Goal: Task Accomplishment & Management: Use online tool/utility

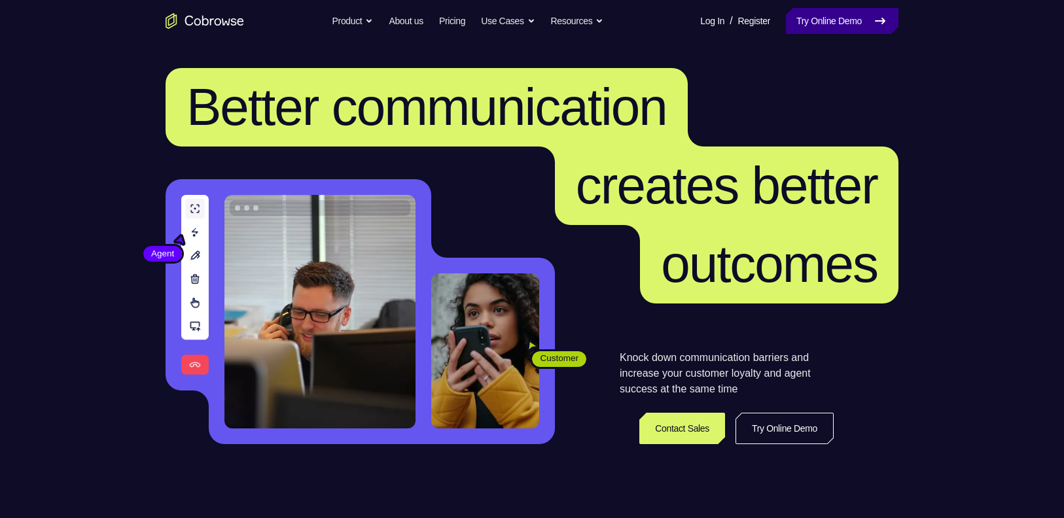
click at [859, 24] on link "Try Online Demo" at bounding box center [842, 21] width 113 height 26
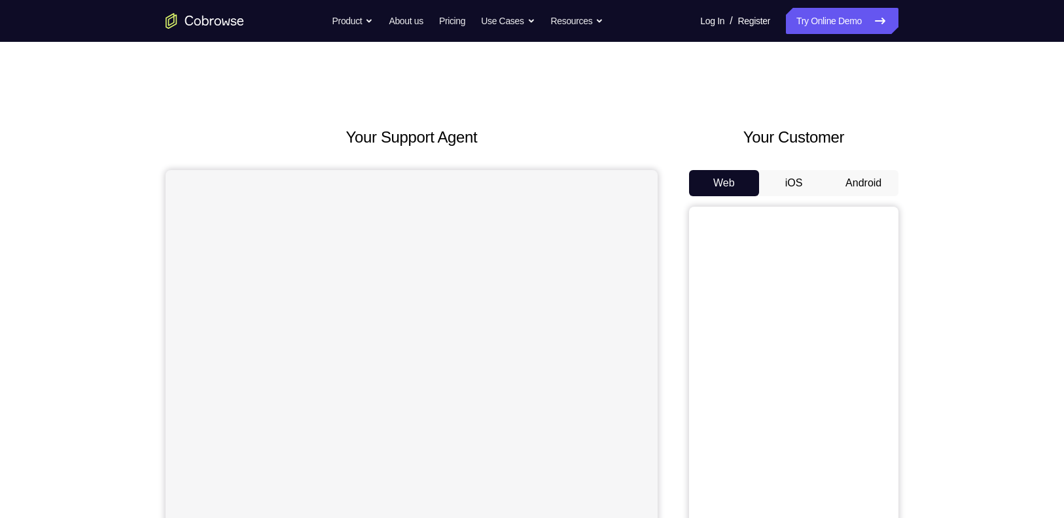
click at [852, 177] on button "Android" at bounding box center [864, 183] width 70 height 26
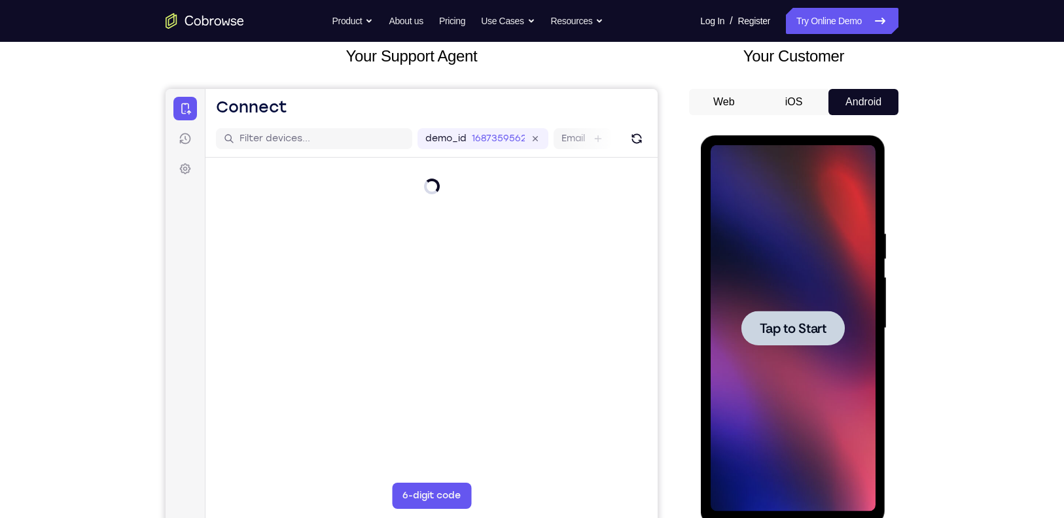
click at [768, 332] on span "Tap to Start" at bounding box center [792, 328] width 67 height 13
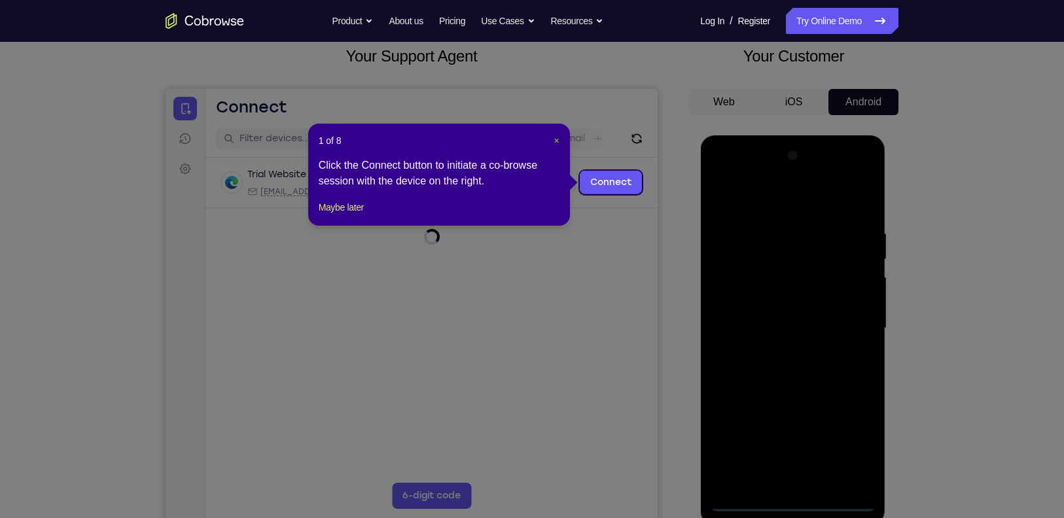
click at [554, 140] on span "×" at bounding box center [556, 140] width 5 height 10
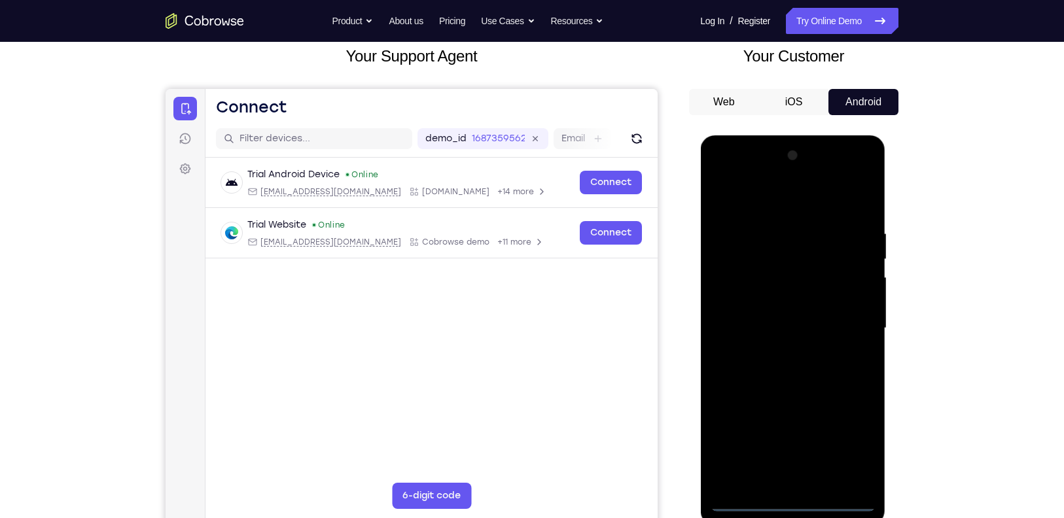
scroll to position [99, 0]
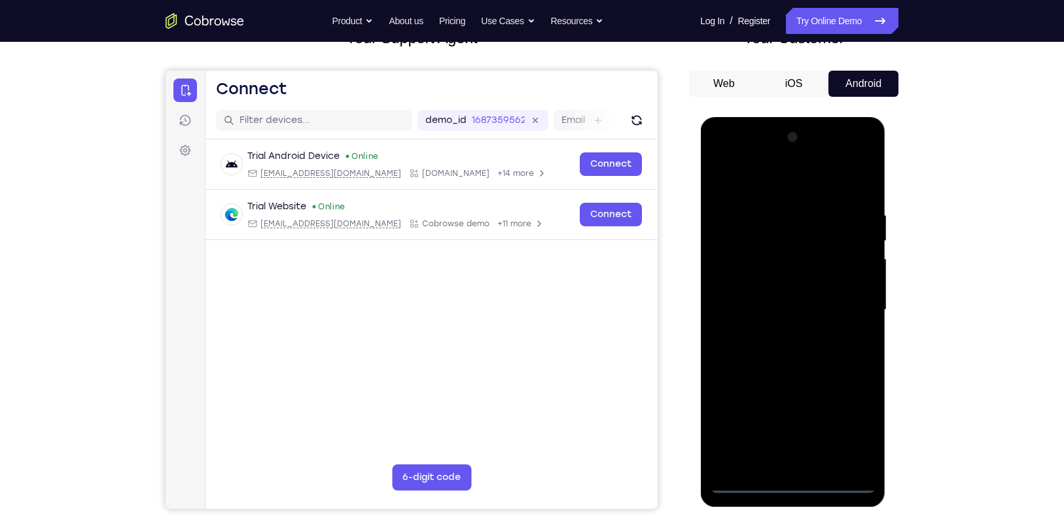
click at [739, 482] on div at bounding box center [792, 310] width 165 height 367
click at [854, 424] on div at bounding box center [792, 310] width 165 height 367
click at [787, 181] on div at bounding box center [792, 310] width 165 height 367
click at [780, 179] on div at bounding box center [792, 310] width 165 height 367
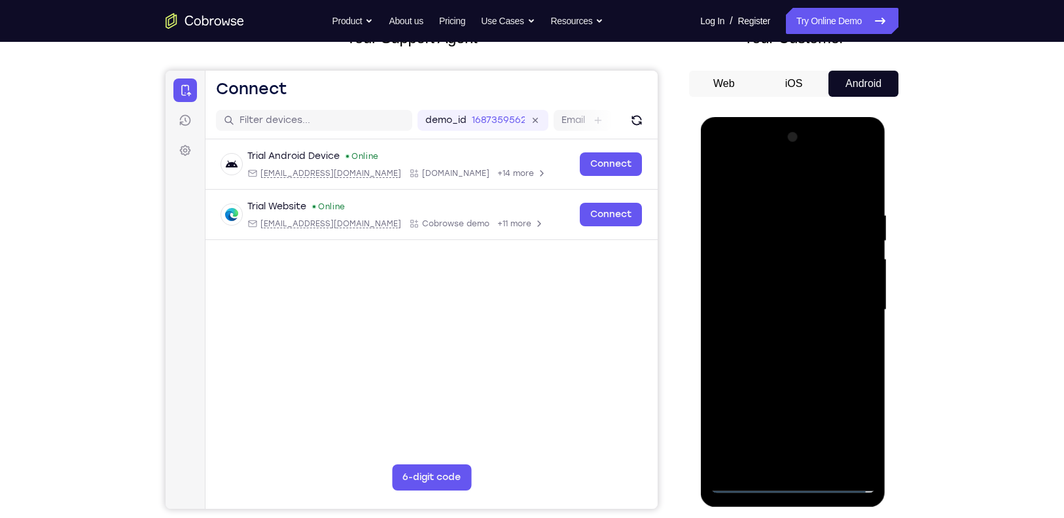
click at [844, 297] on div at bounding box center [792, 310] width 165 height 367
click at [774, 338] on div at bounding box center [792, 310] width 165 height 367
click at [795, 288] on div at bounding box center [792, 310] width 165 height 367
click at [773, 278] on div at bounding box center [792, 310] width 165 height 367
click at [753, 310] on div at bounding box center [792, 310] width 165 height 367
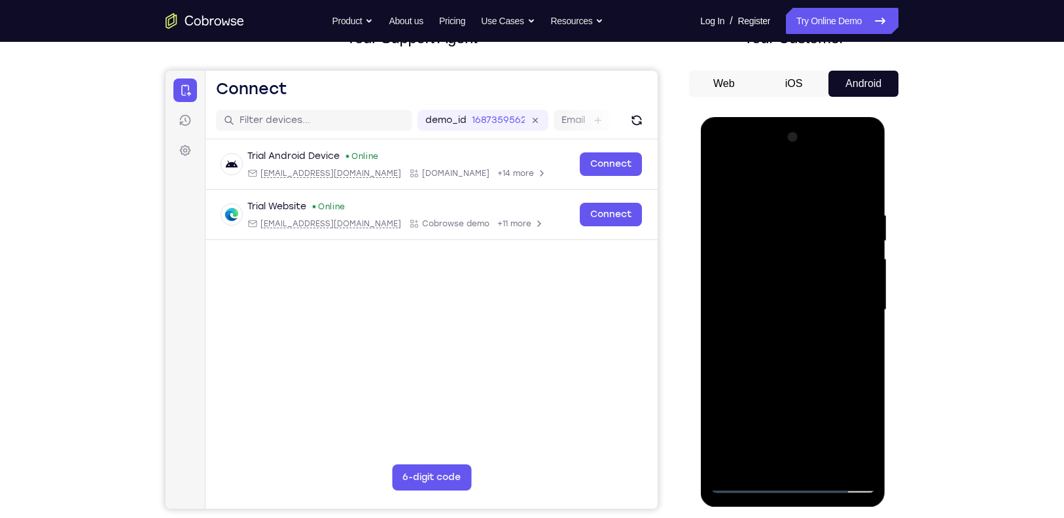
click at [779, 365] on div at bounding box center [792, 310] width 165 height 367
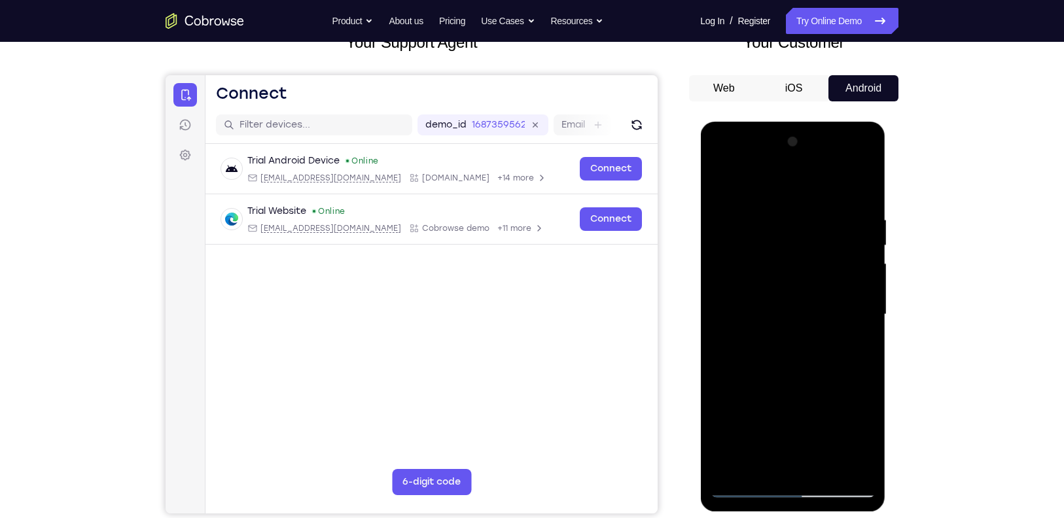
scroll to position [94, 0]
drag, startPoint x: 804, startPoint y: 367, endPoint x: 818, endPoint y: 283, distance: 84.9
click at [818, 283] on div at bounding box center [792, 315] width 165 height 367
drag, startPoint x: 816, startPoint y: 388, endPoint x: 812, endPoint y: 254, distance: 133.6
click at [812, 254] on div at bounding box center [792, 315] width 165 height 367
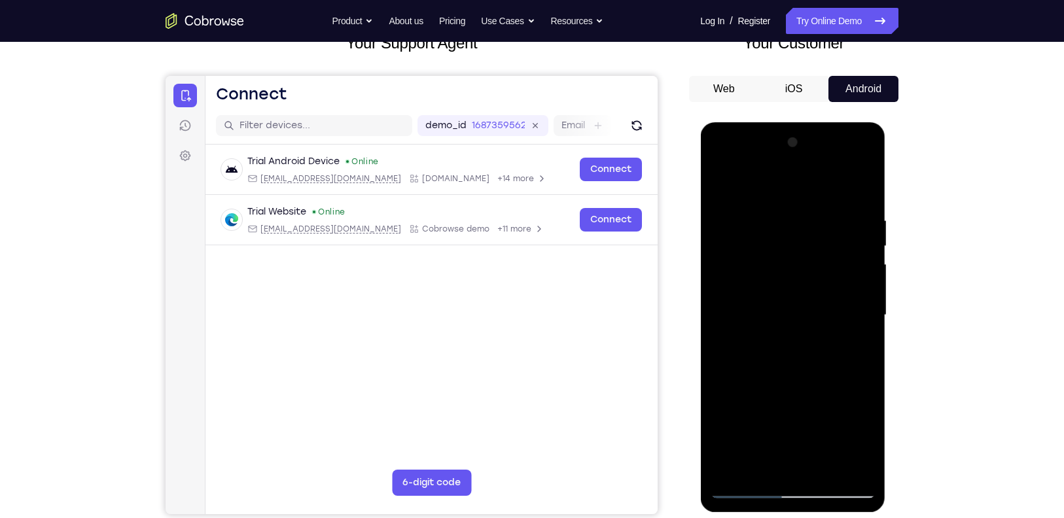
drag, startPoint x: 808, startPoint y: 321, endPoint x: 812, endPoint y: 199, distance: 121.8
click at [812, 199] on div at bounding box center [792, 315] width 165 height 367
drag, startPoint x: 790, startPoint y: 377, endPoint x: 795, endPoint y: 229, distance: 148.0
click at [795, 229] on div at bounding box center [792, 315] width 165 height 367
drag, startPoint x: 805, startPoint y: 369, endPoint x: 799, endPoint y: 192, distance: 176.9
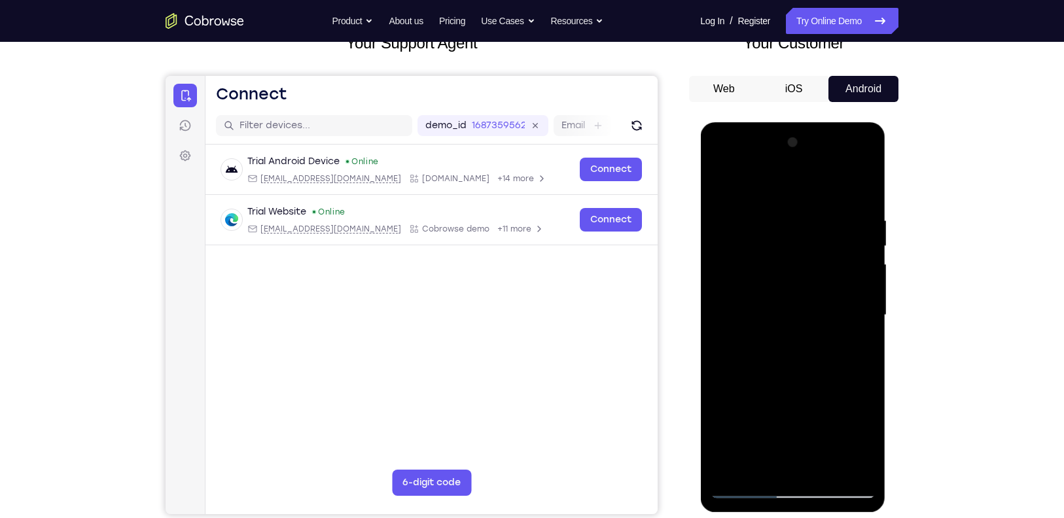
click at [799, 192] on div at bounding box center [792, 315] width 165 height 367
drag, startPoint x: 816, startPoint y: 288, endPoint x: 819, endPoint y: 244, distance: 43.9
click at [819, 244] on div at bounding box center [792, 315] width 165 height 367
drag, startPoint x: 815, startPoint y: 285, endPoint x: 816, endPoint y: 208, distance: 77.9
click at [816, 208] on div at bounding box center [792, 315] width 165 height 367
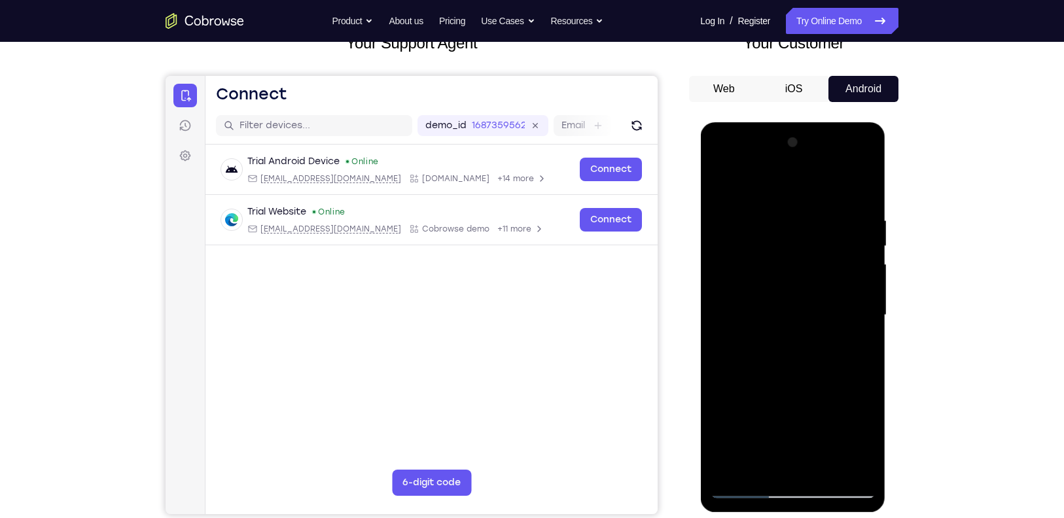
drag, startPoint x: 844, startPoint y: 267, endPoint x: 839, endPoint y: 343, distance: 76.1
click at [839, 343] on div at bounding box center [792, 315] width 165 height 367
click at [865, 319] on div at bounding box center [792, 315] width 165 height 367
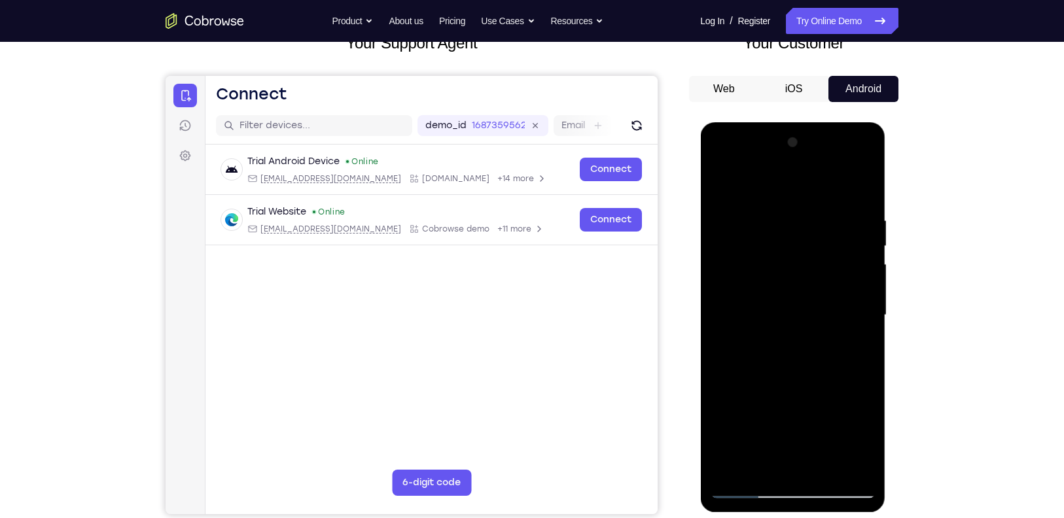
click at [865, 319] on div at bounding box center [792, 315] width 165 height 367
drag, startPoint x: 812, startPoint y: 368, endPoint x: 816, endPoint y: 226, distance: 141.4
click at [816, 226] on div at bounding box center [792, 315] width 165 height 367
drag, startPoint x: 820, startPoint y: 373, endPoint x: 816, endPoint y: 241, distance: 132.3
click at [816, 241] on div at bounding box center [792, 315] width 165 height 367
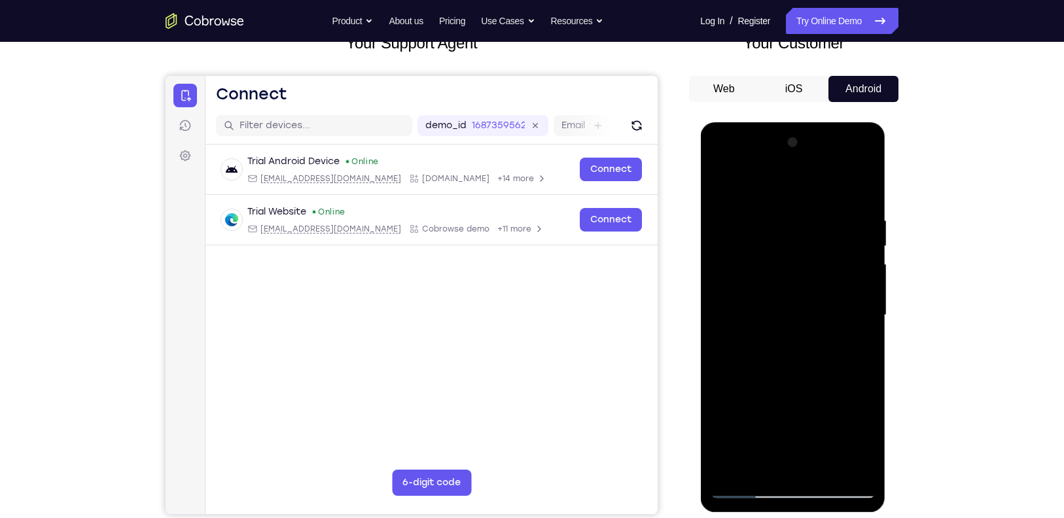
drag, startPoint x: 808, startPoint y: 338, endPoint x: 803, endPoint y: 230, distance: 108.8
click at [803, 230] on div at bounding box center [792, 315] width 165 height 367
drag, startPoint x: 817, startPoint y: 305, endPoint x: 824, endPoint y: 203, distance: 102.4
click at [824, 203] on div at bounding box center [792, 315] width 165 height 367
drag, startPoint x: 813, startPoint y: 334, endPoint x: 815, endPoint y: 217, distance: 117.2
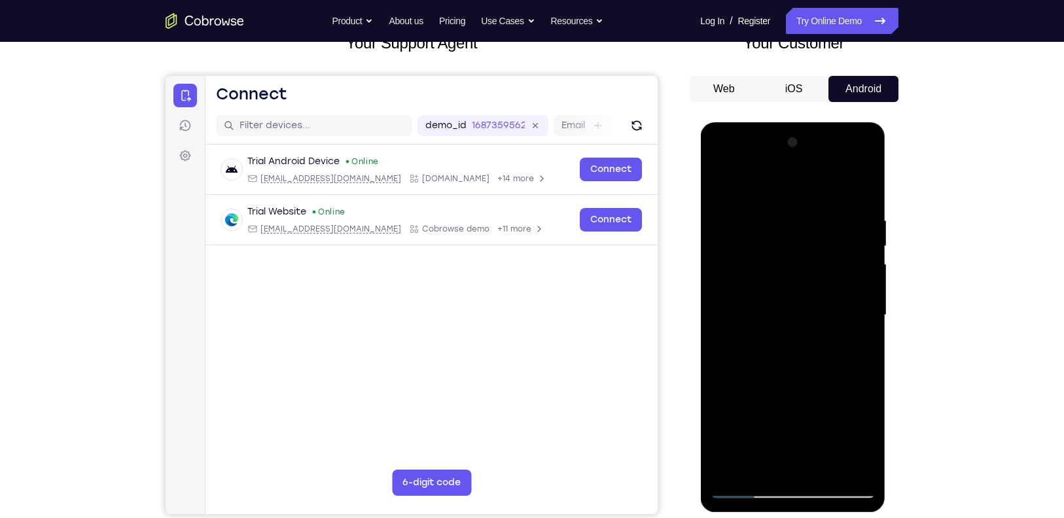
click at [815, 217] on div at bounding box center [792, 315] width 165 height 367
drag, startPoint x: 802, startPoint y: 344, endPoint x: 813, endPoint y: 238, distance: 107.3
click at [813, 238] on div at bounding box center [792, 315] width 165 height 367
drag, startPoint x: 839, startPoint y: 346, endPoint x: 844, endPoint y: 236, distance: 110.1
click at [844, 236] on div at bounding box center [792, 315] width 165 height 367
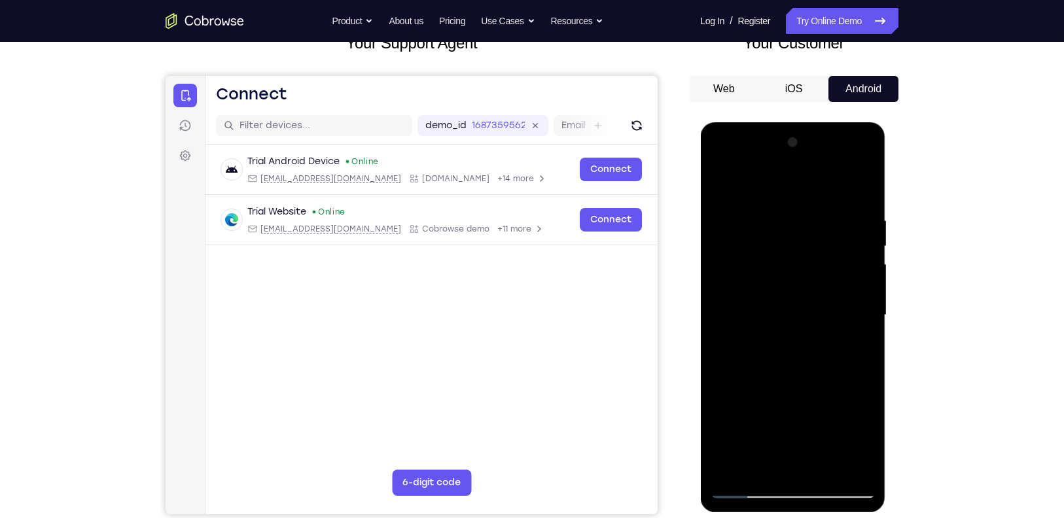
drag, startPoint x: 827, startPoint y: 328, endPoint x: 829, endPoint y: 289, distance: 38.7
click at [829, 289] on div at bounding box center [792, 315] width 165 height 367
click at [865, 333] on div at bounding box center [792, 315] width 165 height 367
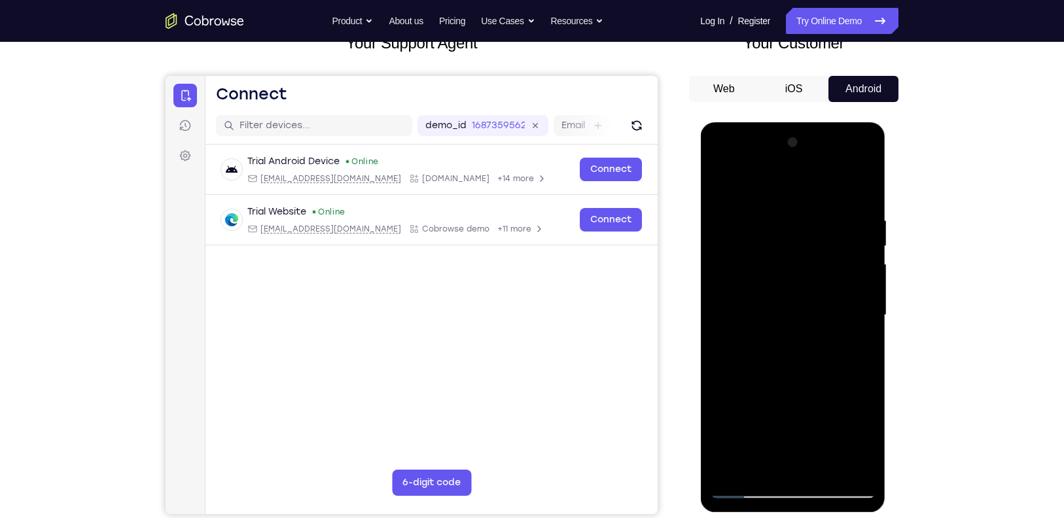
click at [865, 333] on div at bounding box center [792, 315] width 165 height 367
click at [732, 469] on div at bounding box center [792, 315] width 165 height 367
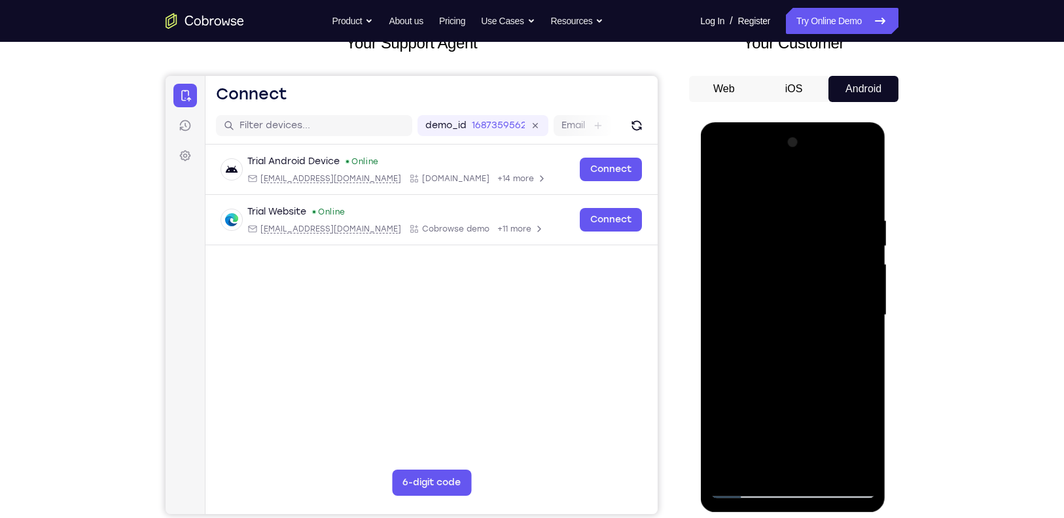
click at [770, 222] on div at bounding box center [792, 315] width 165 height 367
click at [842, 466] on div at bounding box center [792, 315] width 165 height 367
click at [790, 469] on div at bounding box center [792, 315] width 165 height 367
click at [869, 446] on div at bounding box center [792, 315] width 165 height 367
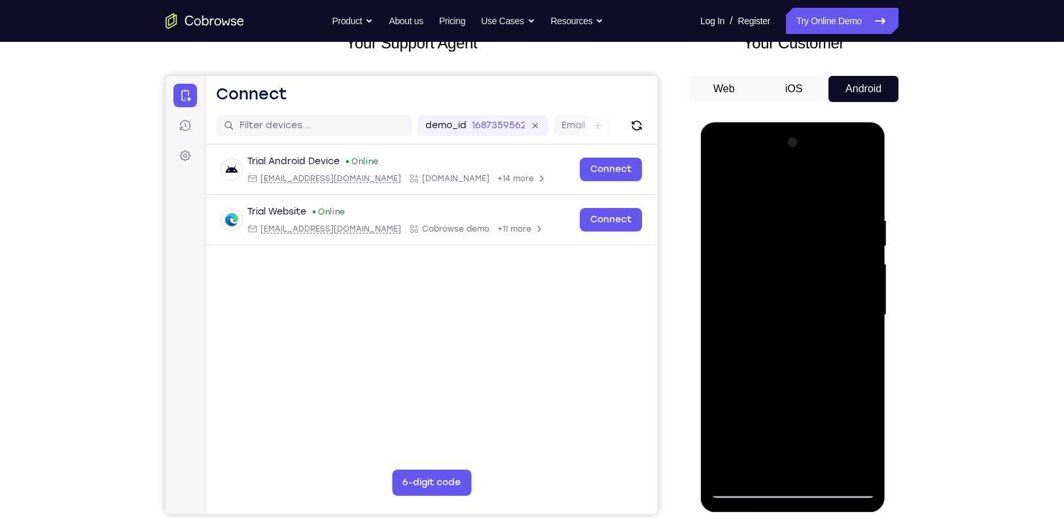
click at [869, 122] on div at bounding box center [792, 122] width 185 height 0
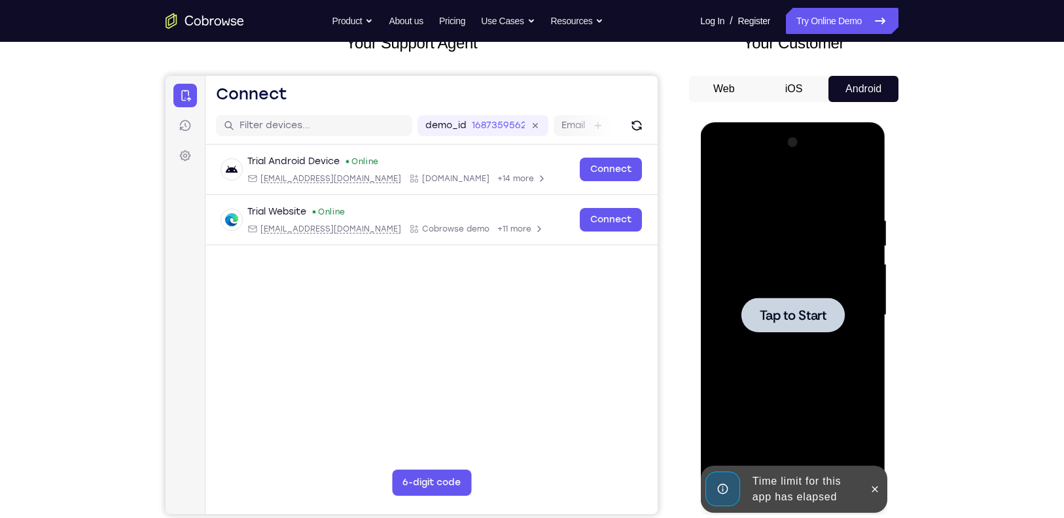
click at [869, 446] on div at bounding box center [792, 315] width 165 height 367
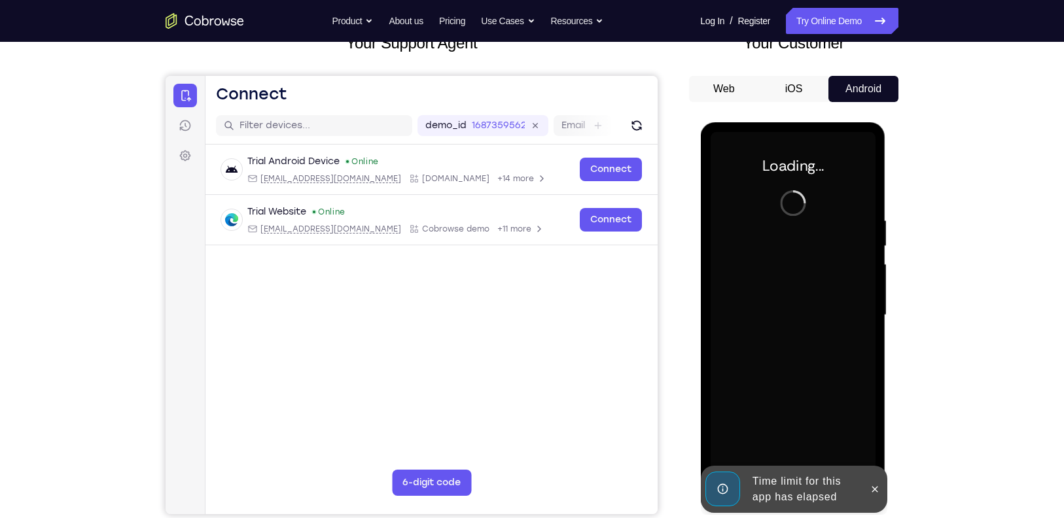
click at [869, 446] on div at bounding box center [792, 315] width 165 height 367
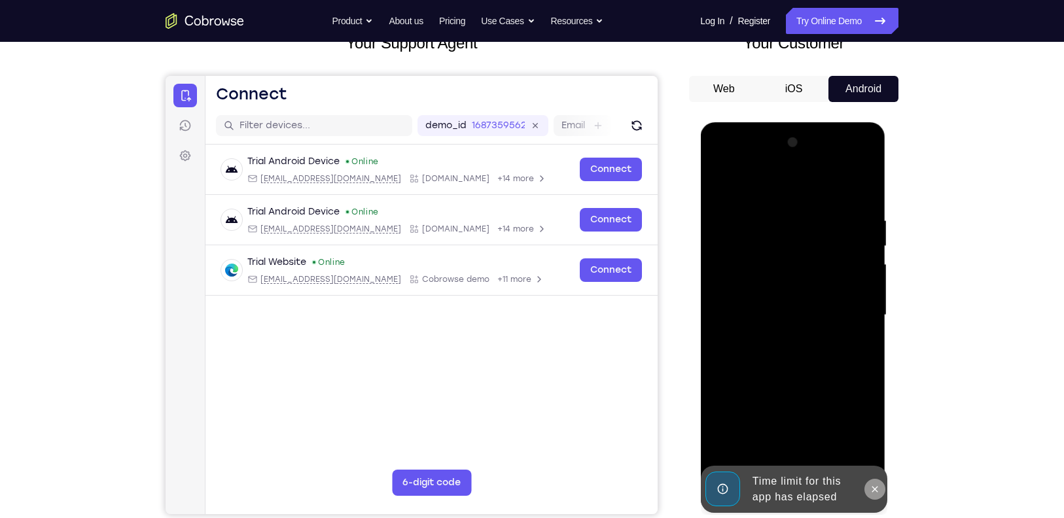
click at [875, 490] on icon at bounding box center [875, 489] width 6 height 6
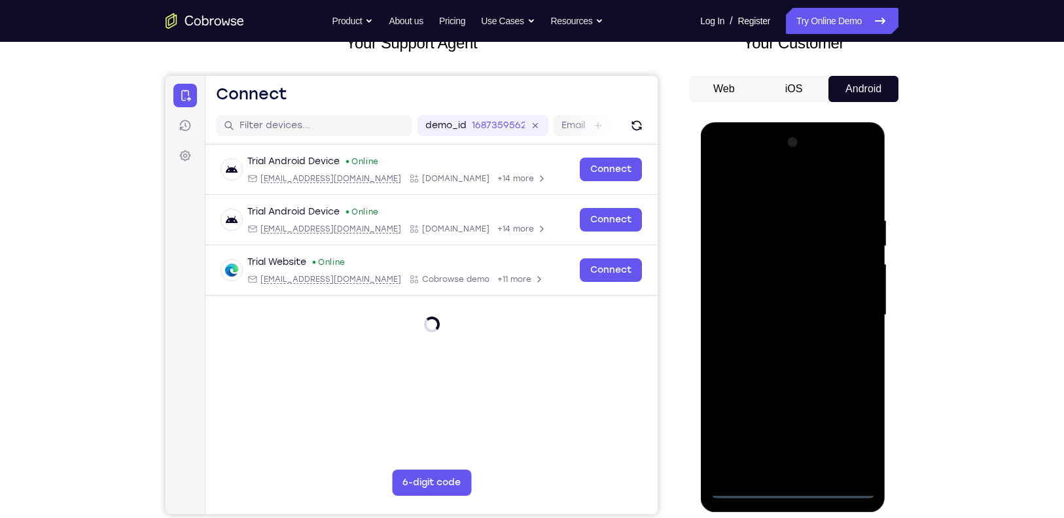
click at [744, 491] on div at bounding box center [792, 315] width 165 height 367
click at [740, 492] on div at bounding box center [792, 315] width 165 height 367
click at [859, 427] on div at bounding box center [792, 315] width 165 height 367
click at [803, 188] on div at bounding box center [792, 315] width 165 height 367
click at [852, 310] on div at bounding box center [792, 315] width 165 height 367
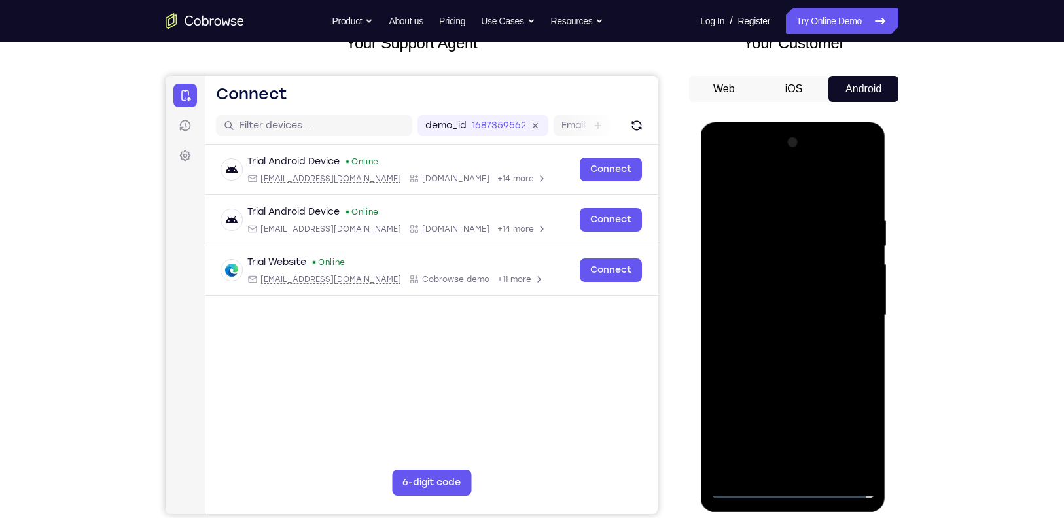
click at [780, 336] on div at bounding box center [792, 315] width 165 height 367
click at [774, 283] on div at bounding box center [792, 315] width 165 height 367
click at [769, 302] on div at bounding box center [792, 315] width 165 height 367
click at [714, 294] on div at bounding box center [792, 315] width 165 height 367
click at [800, 286] on div at bounding box center [792, 315] width 165 height 367
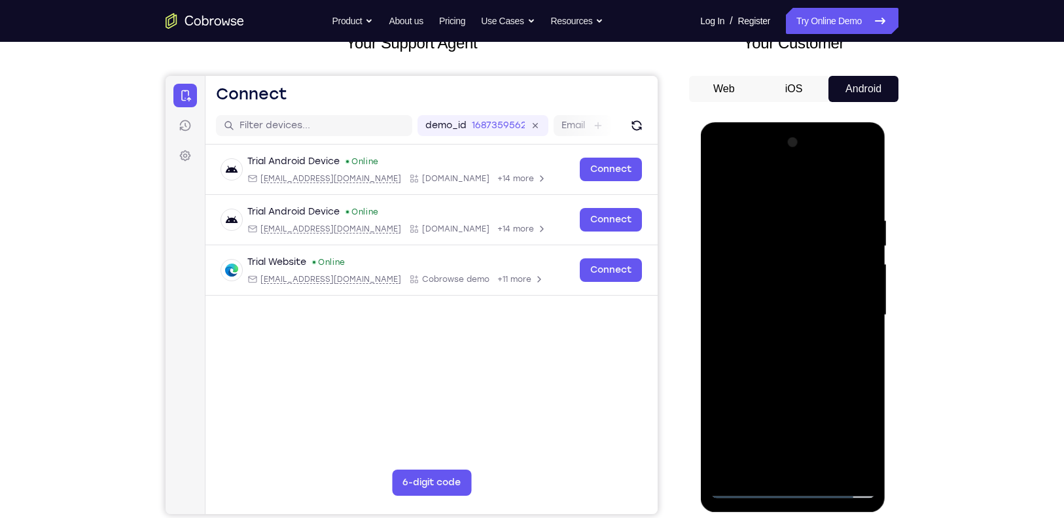
drag, startPoint x: 799, startPoint y: 399, endPoint x: 800, endPoint y: 375, distance: 23.6
click at [800, 375] on div at bounding box center [792, 315] width 165 height 367
drag, startPoint x: 823, startPoint y: 313, endPoint x: 823, endPoint y: 376, distance: 63.5
click at [823, 376] on div at bounding box center [792, 315] width 165 height 367
click at [819, 221] on div at bounding box center [792, 315] width 165 height 367
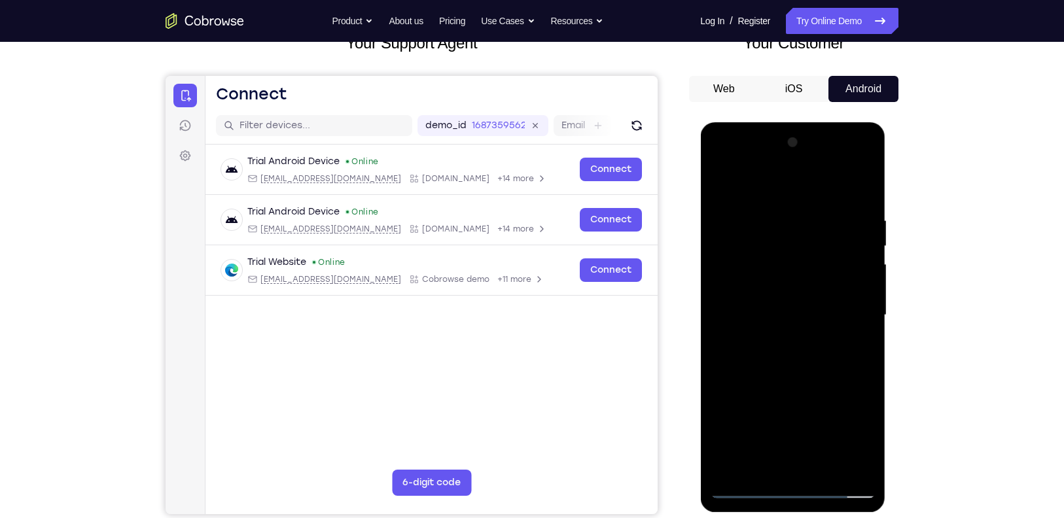
click at [859, 186] on div at bounding box center [792, 315] width 165 height 367
drag, startPoint x: 865, startPoint y: 211, endPoint x: 784, endPoint y: 216, distance: 81.3
click at [784, 216] on div at bounding box center [792, 315] width 165 height 367
click at [861, 185] on div at bounding box center [792, 315] width 165 height 367
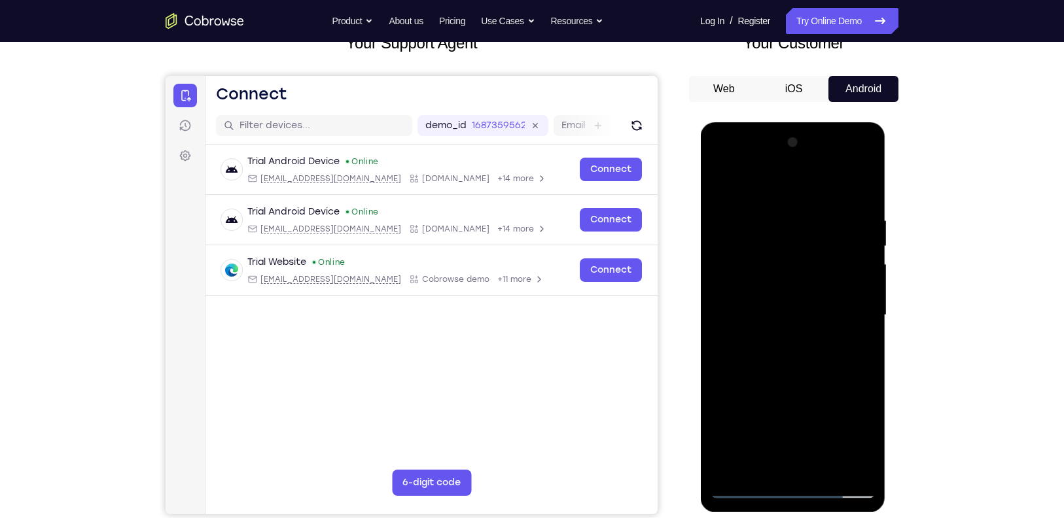
drag, startPoint x: 816, startPoint y: 217, endPoint x: 728, endPoint y: 222, distance: 87.8
click at [728, 222] on div at bounding box center [792, 315] width 165 height 367
drag, startPoint x: 817, startPoint y: 214, endPoint x: 757, endPoint y: 219, distance: 59.8
click at [757, 219] on div at bounding box center [792, 315] width 165 height 367
click at [763, 217] on div at bounding box center [792, 315] width 165 height 367
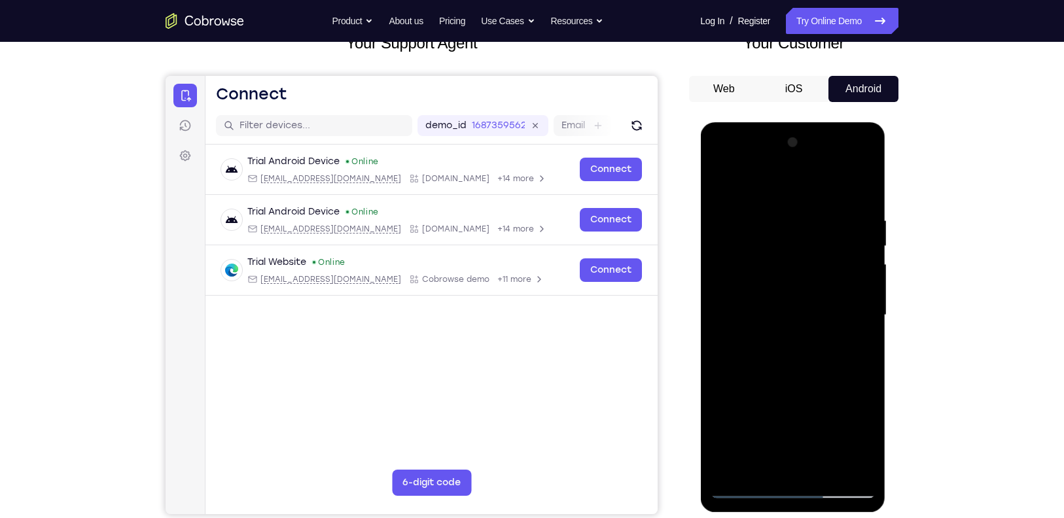
click at [860, 189] on div at bounding box center [792, 315] width 165 height 367
drag, startPoint x: 848, startPoint y: 217, endPoint x: 740, endPoint y: 215, distance: 108.0
click at [740, 215] on div at bounding box center [792, 315] width 165 height 367
drag, startPoint x: 810, startPoint y: 214, endPoint x: 706, endPoint y: 215, distance: 104.1
click at [706, 215] on div at bounding box center [792, 317] width 185 height 390
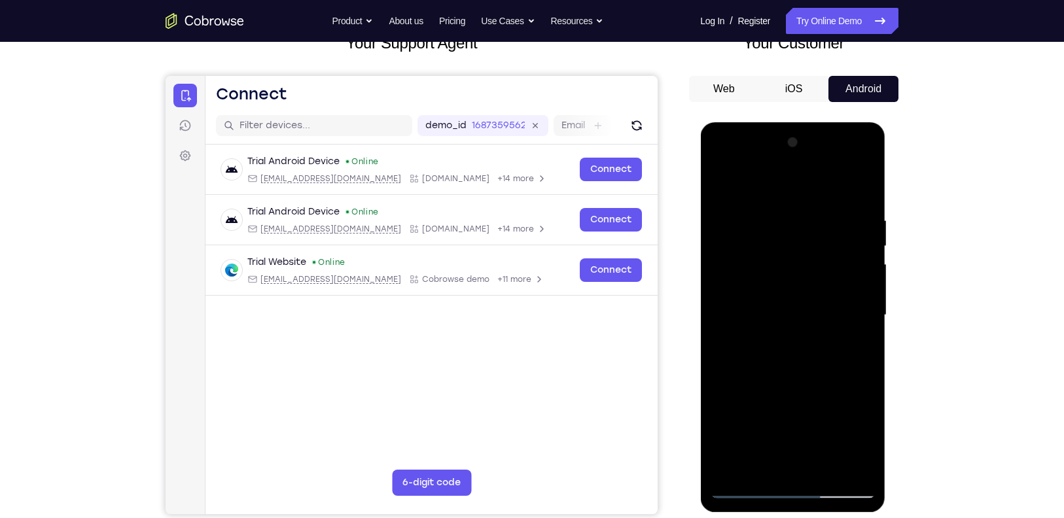
drag, startPoint x: 804, startPoint y: 219, endPoint x: 712, endPoint y: 228, distance: 92.8
click at [712, 228] on div at bounding box center [792, 315] width 165 height 367
click at [755, 467] on div at bounding box center [792, 315] width 165 height 367
click at [772, 185] on div at bounding box center [792, 315] width 165 height 367
click at [757, 210] on div at bounding box center [792, 315] width 165 height 367
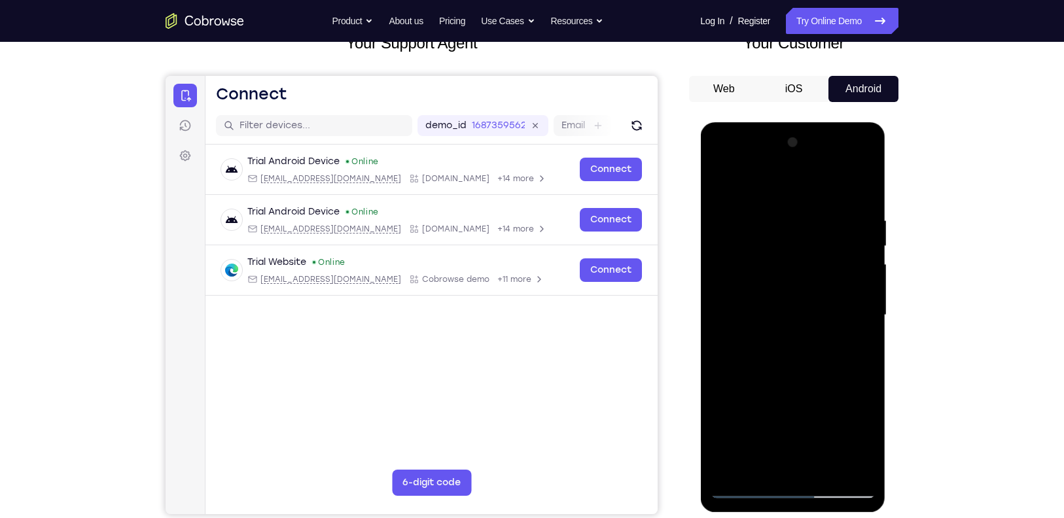
click at [732, 226] on div at bounding box center [792, 315] width 165 height 367
click at [772, 460] on div at bounding box center [792, 315] width 165 height 367
click at [943, 319] on div "Your Support Agent Your Customer Web iOS Android Next Steps We’d be happy to gi…" at bounding box center [532, 379] width 838 height 863
click at [930, 334] on div "Your Support Agent Your Customer Web iOS Android Next Steps We’d be happy to gi…" at bounding box center [532, 379] width 838 height 863
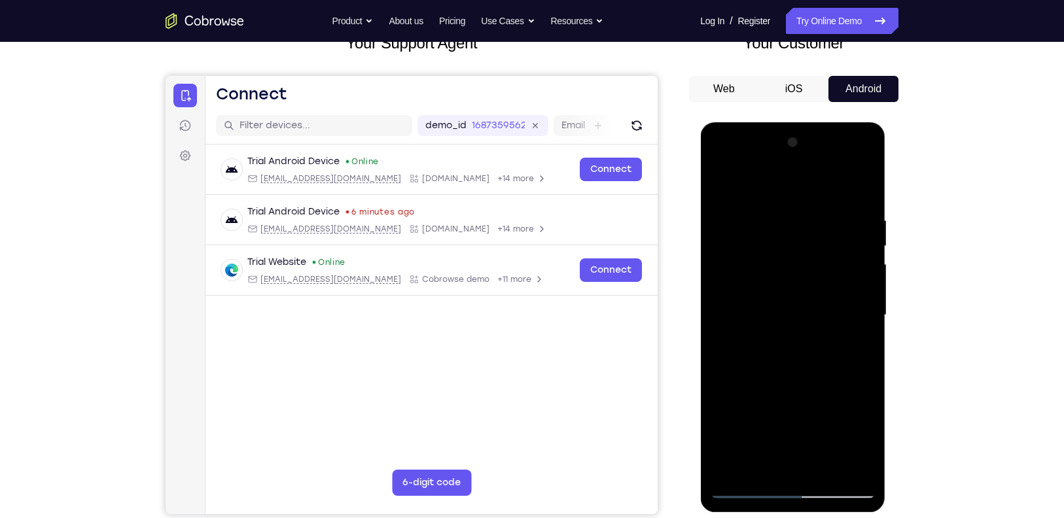
click at [815, 315] on div at bounding box center [792, 315] width 165 height 367
click at [820, 459] on div at bounding box center [792, 315] width 165 height 367
click at [856, 457] on div at bounding box center [792, 315] width 165 height 367
click at [858, 190] on div at bounding box center [792, 315] width 165 height 367
click at [822, 469] on div at bounding box center [792, 315] width 165 height 367
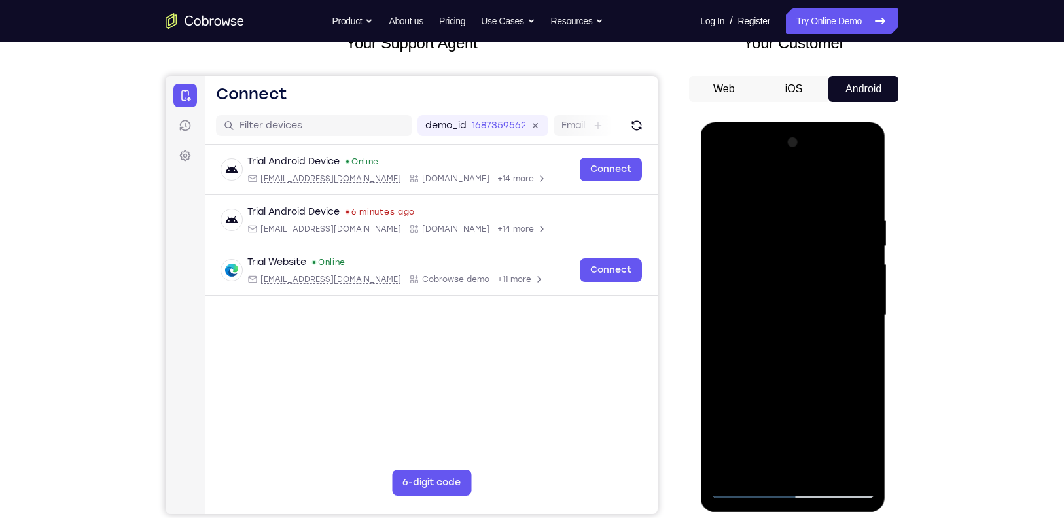
click at [802, 385] on div at bounding box center [792, 315] width 165 height 367
click at [811, 314] on div at bounding box center [792, 315] width 165 height 367
click at [723, 184] on div at bounding box center [792, 315] width 165 height 367
drag, startPoint x: 834, startPoint y: 215, endPoint x: 721, endPoint y: 237, distance: 115.4
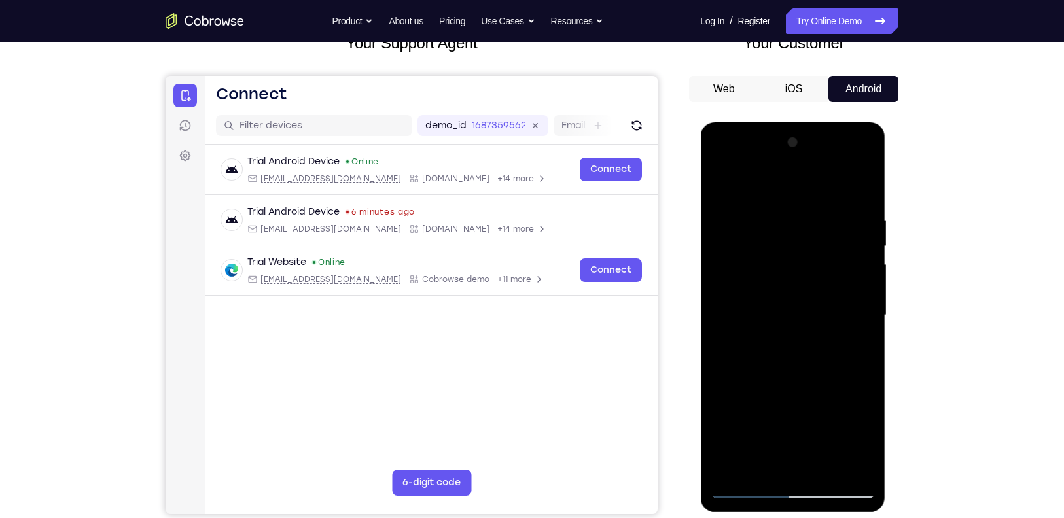
click at [721, 237] on div at bounding box center [792, 315] width 165 height 367
drag, startPoint x: 813, startPoint y: 222, endPoint x: 725, endPoint y: 229, distance: 88.0
click at [725, 229] on div at bounding box center [792, 315] width 165 height 367
drag, startPoint x: 765, startPoint y: 295, endPoint x: 771, endPoint y: 192, distance: 102.3
click at [771, 192] on div at bounding box center [792, 315] width 165 height 367
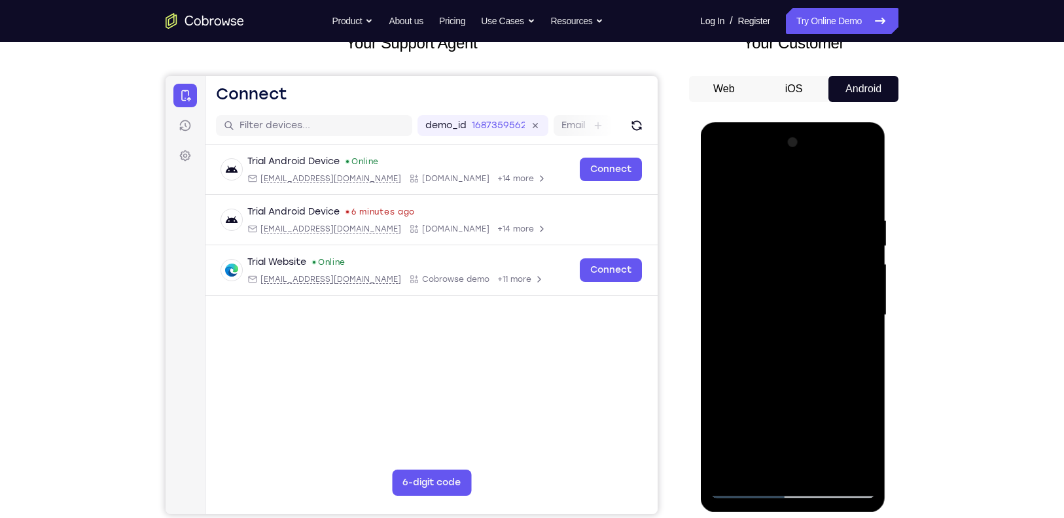
drag, startPoint x: 791, startPoint y: 351, endPoint x: 792, endPoint y: 261, distance: 89.7
click at [792, 261] on div at bounding box center [792, 315] width 165 height 367
drag, startPoint x: 804, startPoint y: 393, endPoint x: 813, endPoint y: 301, distance: 92.7
click at [813, 301] on div at bounding box center [792, 315] width 165 height 367
click at [864, 346] on div at bounding box center [792, 315] width 165 height 367
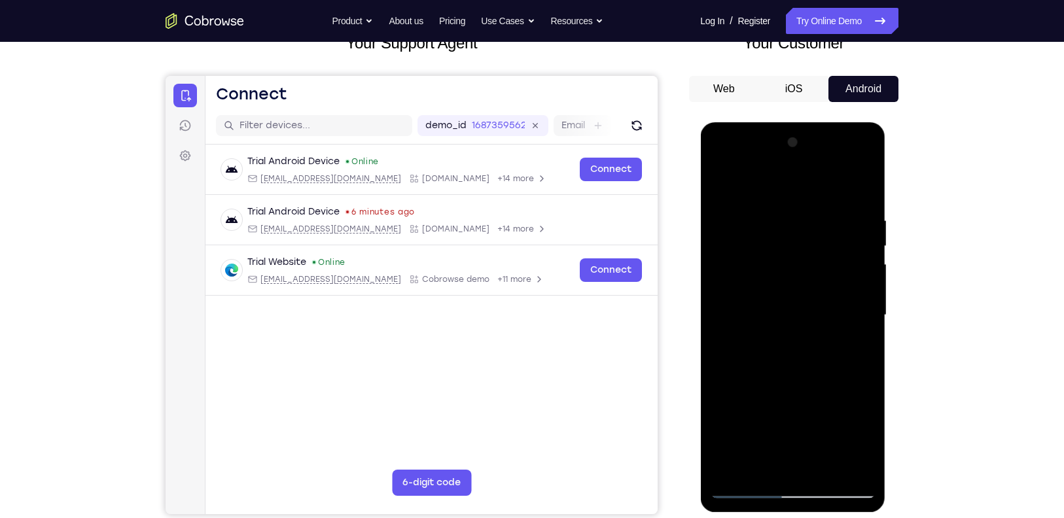
drag, startPoint x: 779, startPoint y: 388, endPoint x: 782, endPoint y: 240, distance: 148.6
click at [782, 240] on div at bounding box center [792, 315] width 165 height 367
drag, startPoint x: 801, startPoint y: 346, endPoint x: 796, endPoint y: 261, distance: 84.6
click at [796, 261] on div at bounding box center [792, 315] width 165 height 367
drag, startPoint x: 802, startPoint y: 338, endPoint x: 805, endPoint y: 238, distance: 100.9
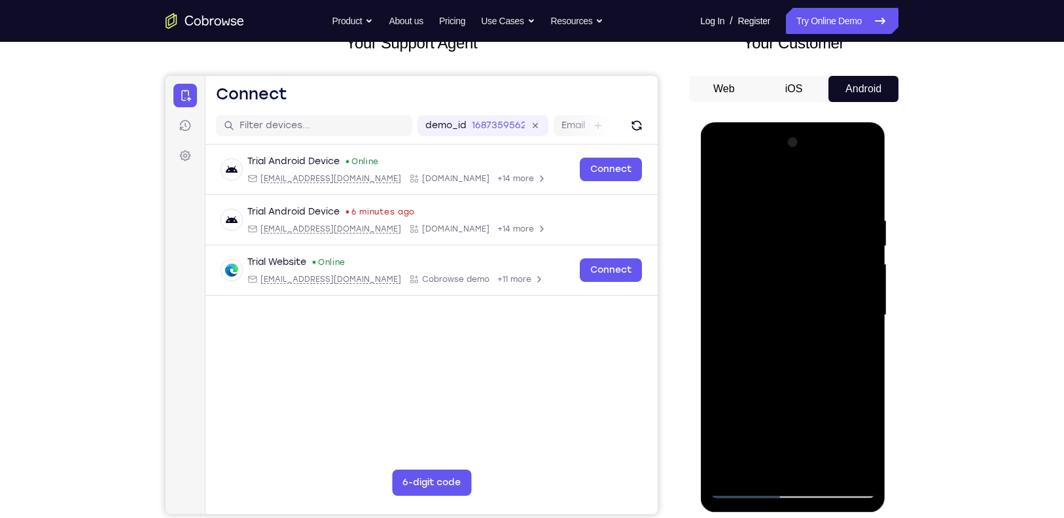
click at [805, 238] on div at bounding box center [792, 315] width 165 height 367
drag, startPoint x: 801, startPoint y: 319, endPoint x: 802, endPoint y: 200, distance: 119.1
click at [802, 200] on div at bounding box center [792, 315] width 165 height 367
drag, startPoint x: 803, startPoint y: 328, endPoint x: 803, endPoint y: 217, distance: 111.3
click at [803, 217] on div at bounding box center [792, 315] width 165 height 367
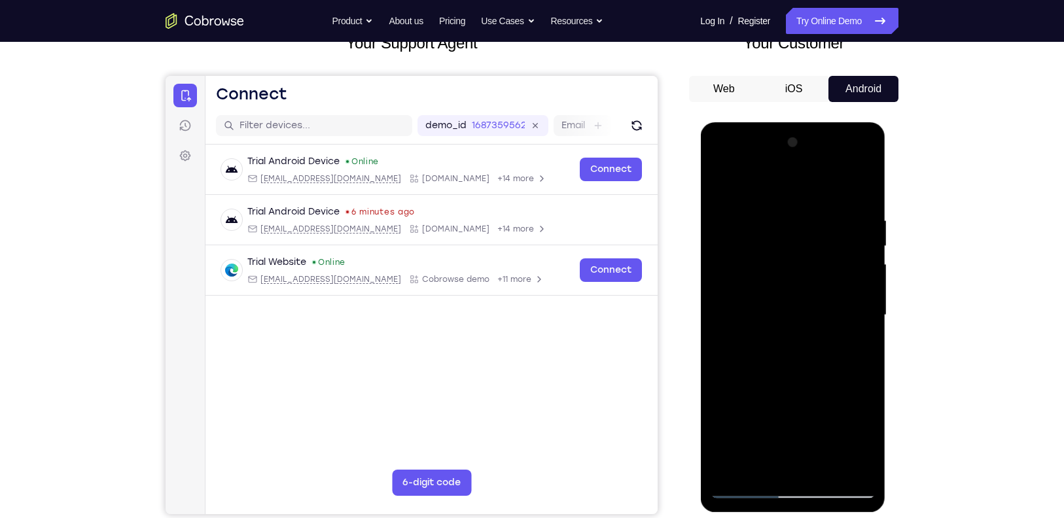
drag, startPoint x: 809, startPoint y: 340, endPoint x: 805, endPoint y: 217, distance: 123.1
click at [805, 217] on div at bounding box center [792, 315] width 165 height 367
drag, startPoint x: 806, startPoint y: 351, endPoint x: 818, endPoint y: 174, distance: 177.2
click at [818, 174] on div at bounding box center [792, 315] width 165 height 367
drag, startPoint x: 820, startPoint y: 384, endPoint x: 825, endPoint y: 230, distance: 153.3
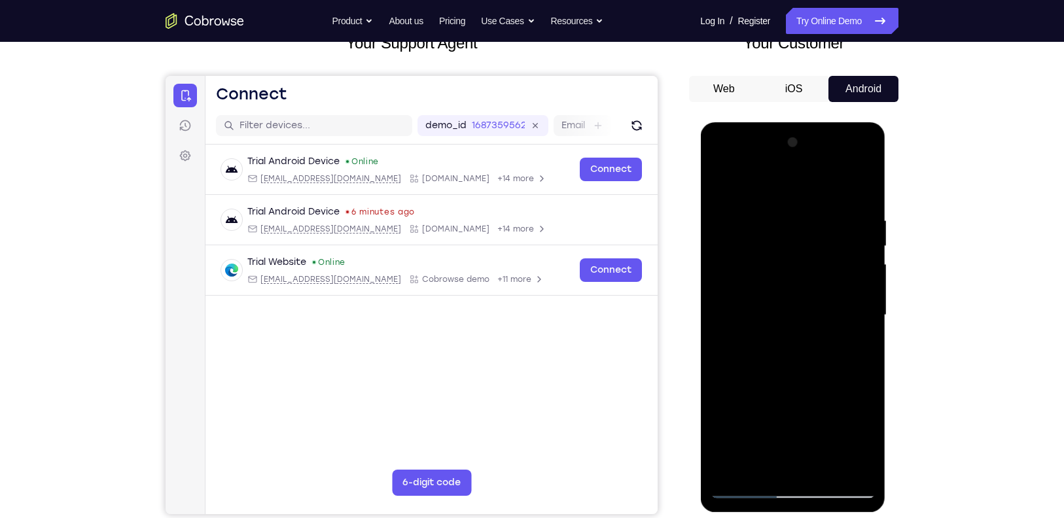
click at [825, 230] on div at bounding box center [792, 315] width 165 height 367
drag, startPoint x: 820, startPoint y: 346, endPoint x: 827, endPoint y: 225, distance: 120.7
click at [827, 225] on div at bounding box center [792, 315] width 165 height 367
drag, startPoint x: 814, startPoint y: 352, endPoint x: 818, endPoint y: 307, distance: 44.7
click at [818, 307] on div at bounding box center [792, 315] width 165 height 367
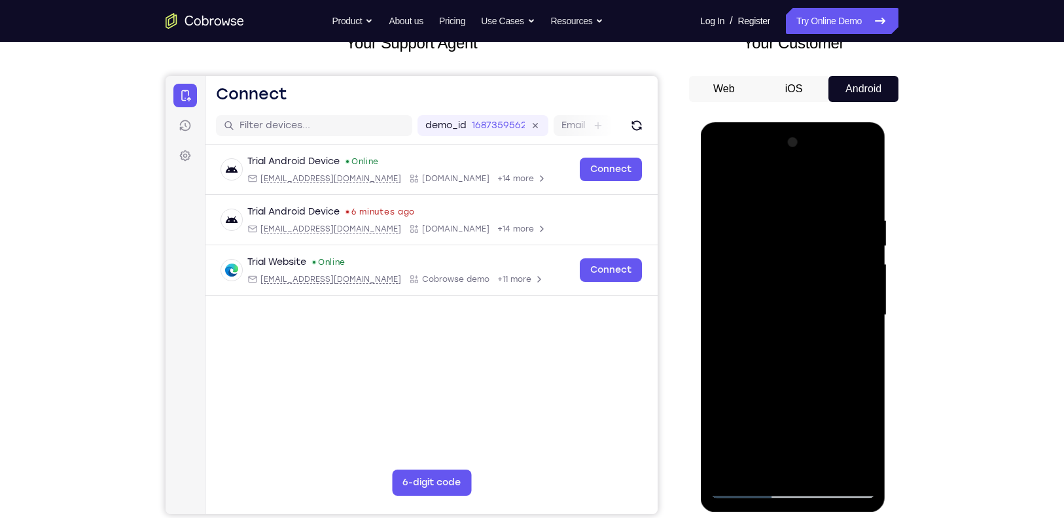
click at [864, 257] on div at bounding box center [792, 315] width 165 height 367
drag, startPoint x: 819, startPoint y: 331, endPoint x: 822, endPoint y: 212, distance: 119.2
click at [822, 212] on div at bounding box center [792, 315] width 165 height 367
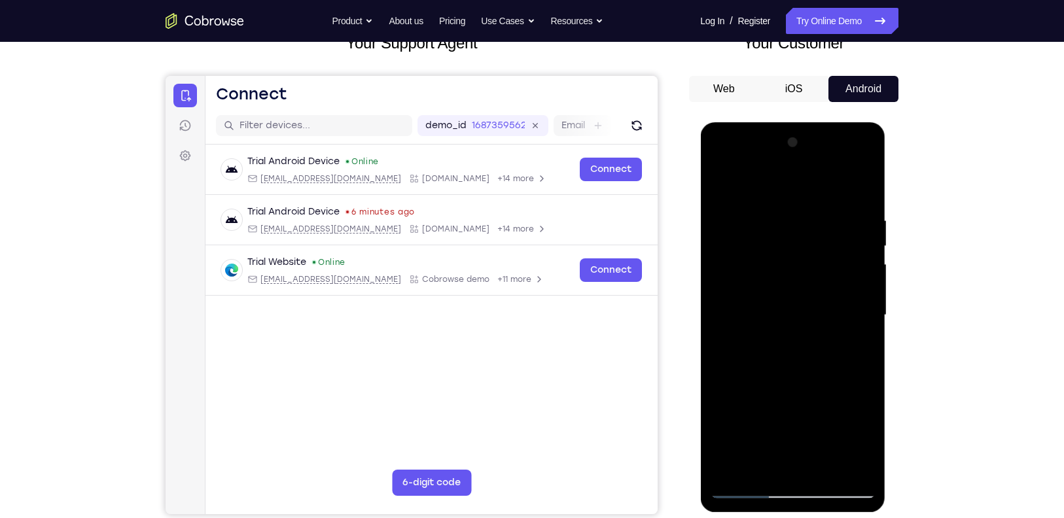
drag, startPoint x: 793, startPoint y: 435, endPoint x: 811, endPoint y: 340, distance: 96.5
click at [811, 340] on div at bounding box center [792, 315] width 165 height 367
drag, startPoint x: 777, startPoint y: 356, endPoint x: 790, endPoint y: 228, distance: 129.0
click at [790, 228] on div at bounding box center [792, 315] width 165 height 367
drag, startPoint x: 762, startPoint y: 388, endPoint x: 777, endPoint y: 275, distance: 113.6
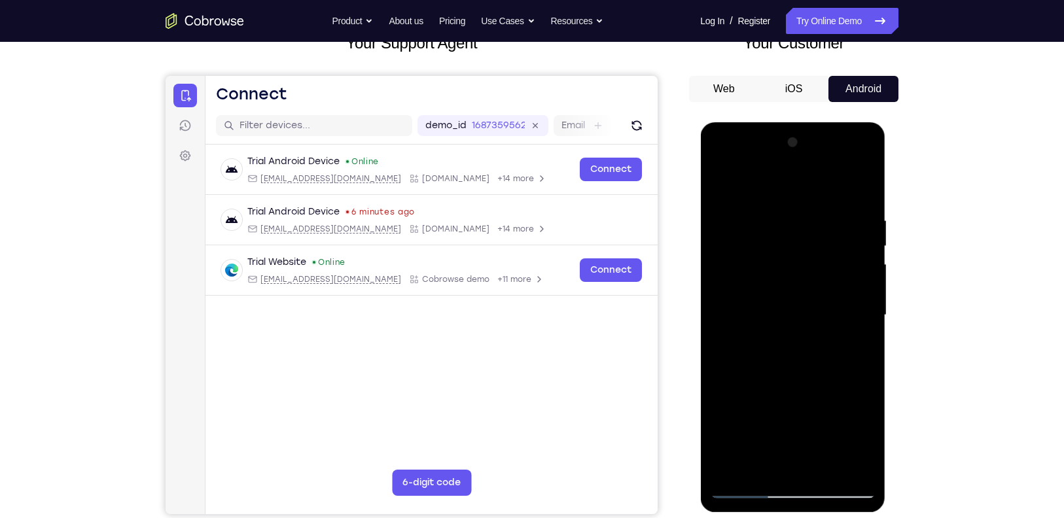
click at [777, 275] on div at bounding box center [792, 315] width 165 height 367
drag, startPoint x: 781, startPoint y: 335, endPoint x: 797, endPoint y: 199, distance: 137.1
click at [797, 199] on div at bounding box center [792, 315] width 165 height 367
drag, startPoint x: 784, startPoint y: 394, endPoint x: 784, endPoint y: 293, distance: 100.8
click at [784, 293] on div at bounding box center [792, 315] width 165 height 367
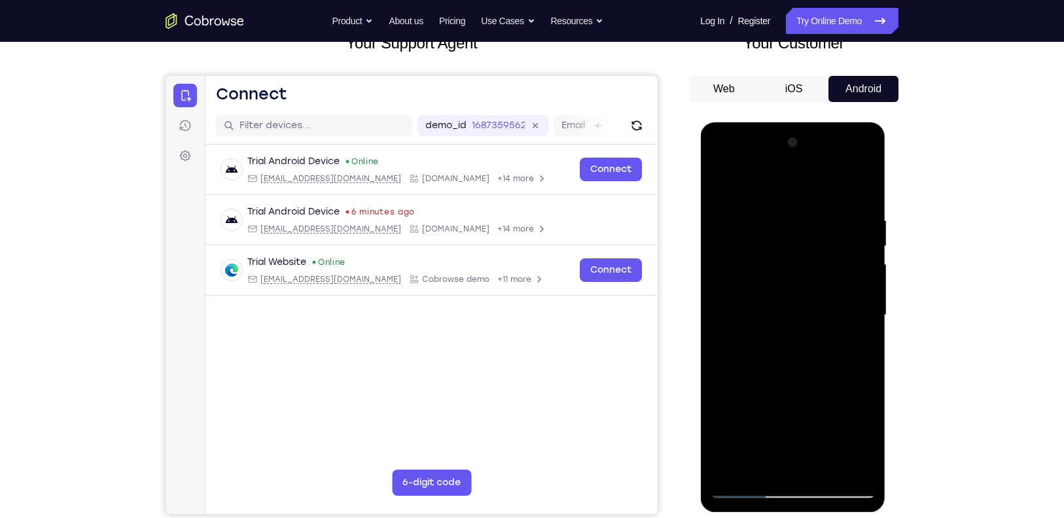
drag, startPoint x: 778, startPoint y: 370, endPoint x: 796, endPoint y: 286, distance: 86.4
click at [796, 286] on div at bounding box center [792, 315] width 165 height 367
click at [861, 296] on div at bounding box center [792, 315] width 165 height 367
drag, startPoint x: 803, startPoint y: 343, endPoint x: 804, endPoint y: 182, distance: 161.0
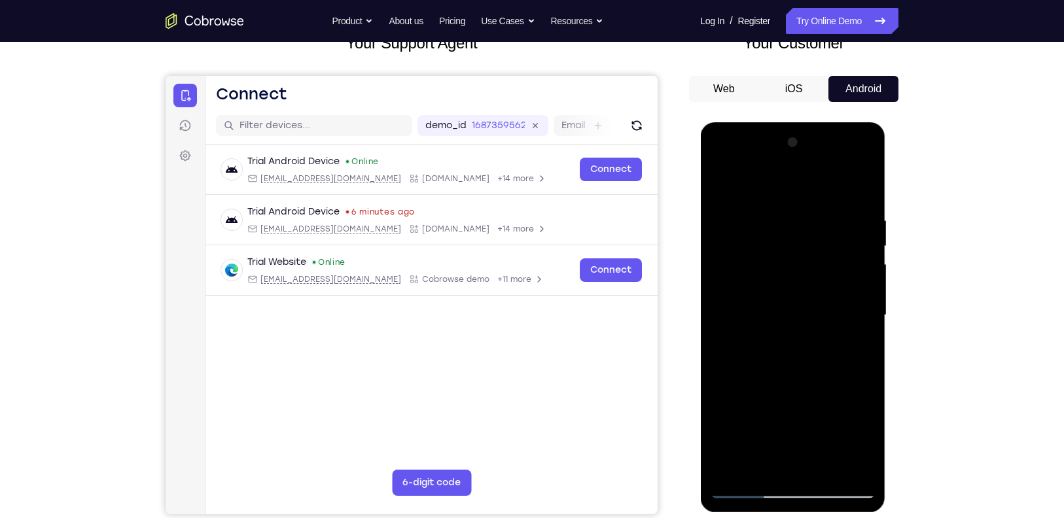
click at [804, 182] on div at bounding box center [792, 315] width 165 height 367
drag, startPoint x: 810, startPoint y: 319, endPoint x: 812, endPoint y: 233, distance: 85.8
click at [812, 233] on div at bounding box center [792, 315] width 165 height 367
drag, startPoint x: 823, startPoint y: 346, endPoint x: 825, endPoint y: 312, distance: 34.1
click at [825, 312] on div at bounding box center [792, 315] width 165 height 367
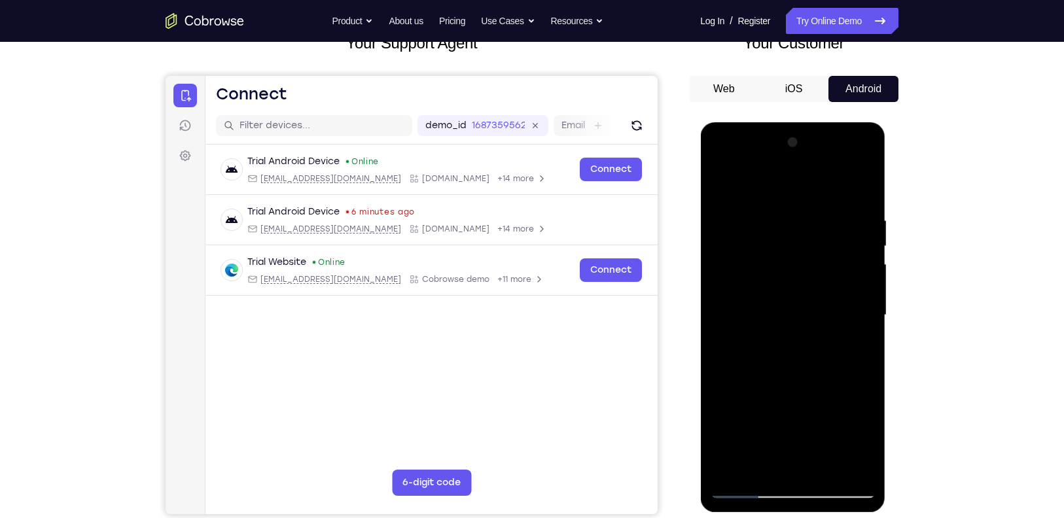
drag, startPoint x: 825, startPoint y: 349, endPoint x: 837, endPoint y: 205, distance: 144.4
click at [837, 205] on div at bounding box center [792, 315] width 165 height 367
drag, startPoint x: 817, startPoint y: 368, endPoint x: 817, endPoint y: 287, distance: 80.5
click at [817, 287] on div at bounding box center [792, 315] width 165 height 367
drag, startPoint x: 812, startPoint y: 336, endPoint x: 822, endPoint y: 137, distance: 199.2
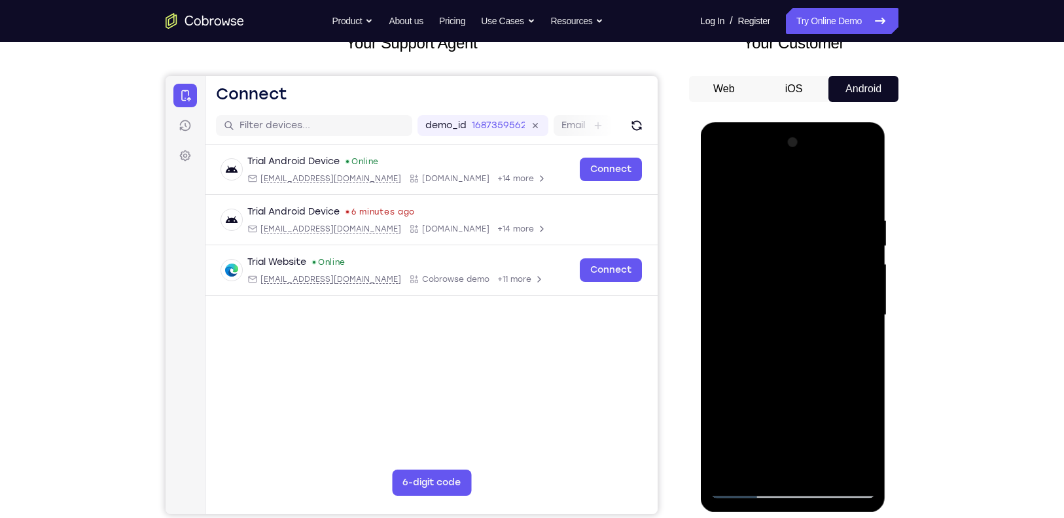
click at [822, 137] on div at bounding box center [792, 315] width 165 height 367
drag, startPoint x: 818, startPoint y: 257, endPoint x: 822, endPoint y: 203, distance: 53.9
click at [822, 203] on div at bounding box center [792, 315] width 165 height 367
drag, startPoint x: 821, startPoint y: 300, endPoint x: 824, endPoint y: 259, distance: 41.4
click at [824, 259] on div at bounding box center [792, 315] width 165 height 367
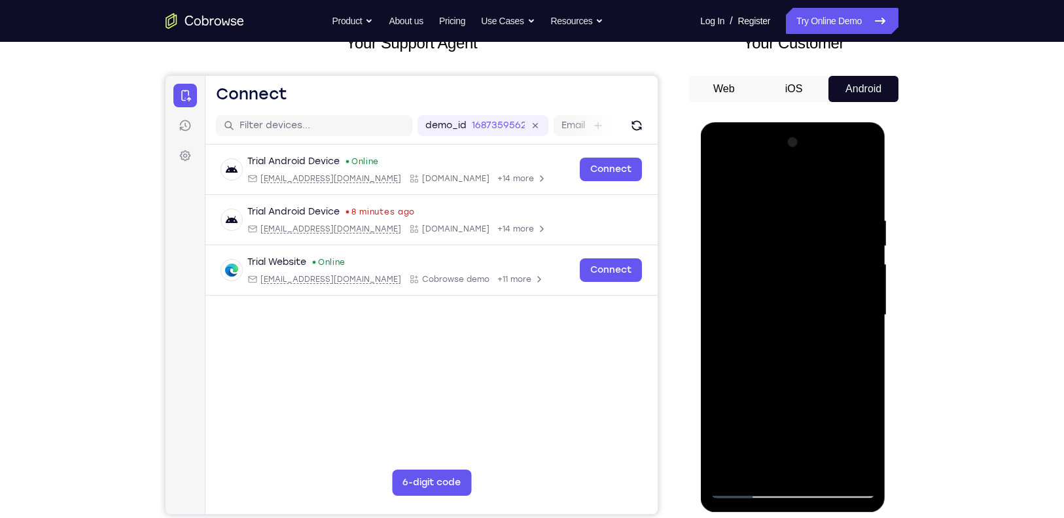
click at [729, 423] on div at bounding box center [792, 315] width 165 height 367
drag, startPoint x: 808, startPoint y: 397, endPoint x: 809, endPoint y: 366, distance: 30.8
click at [809, 366] on div at bounding box center [792, 315] width 165 height 367
drag, startPoint x: 805, startPoint y: 378, endPoint x: 805, endPoint y: 202, distance: 176.1
click at [805, 202] on div at bounding box center [792, 315] width 165 height 367
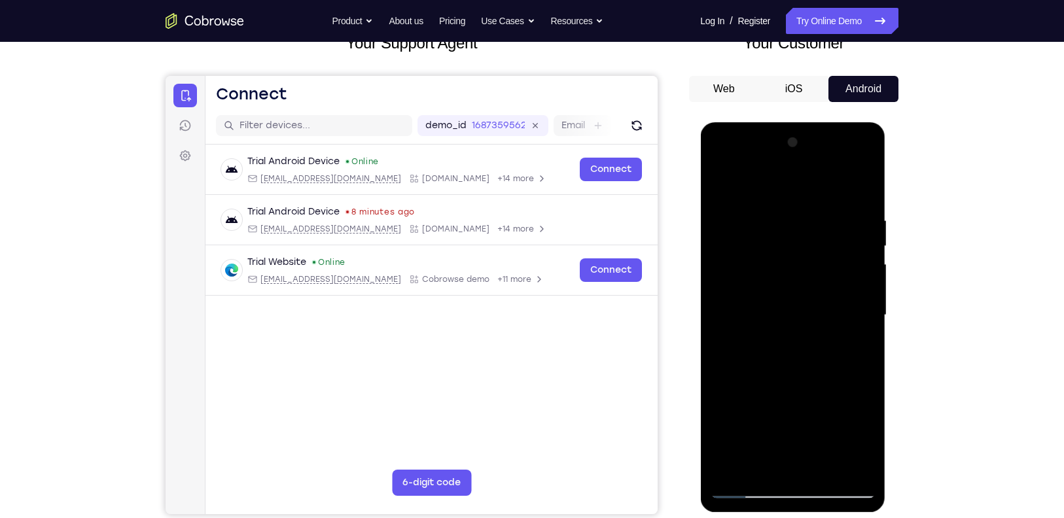
drag, startPoint x: 803, startPoint y: 335, endPoint x: 803, endPoint y: 304, distance: 30.8
click at [803, 304] on div at bounding box center [792, 315] width 165 height 367
drag, startPoint x: 818, startPoint y: 401, endPoint x: 818, endPoint y: 378, distance: 22.9
click at [818, 378] on div at bounding box center [792, 315] width 165 height 367
drag, startPoint x: 818, startPoint y: 385, endPoint x: 816, endPoint y: 375, distance: 10.0
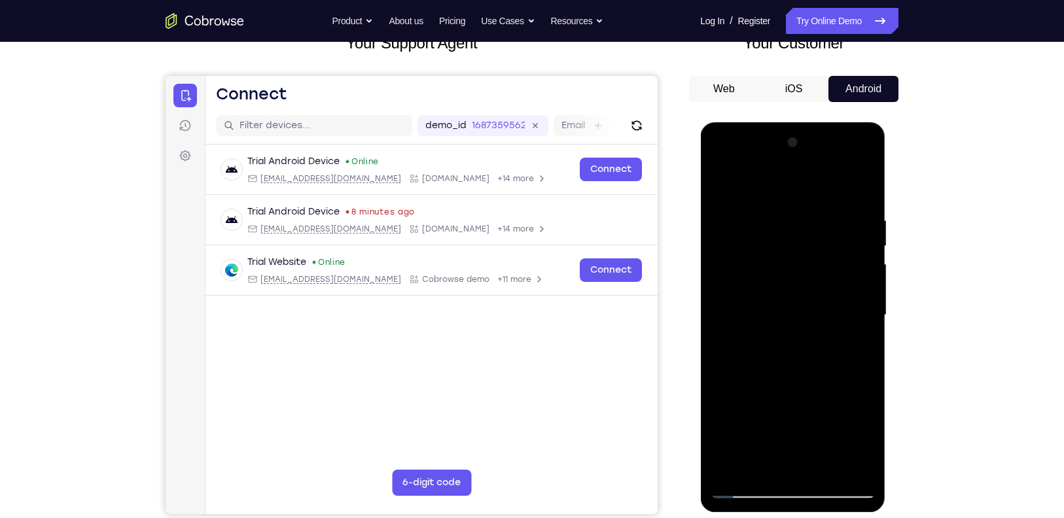
click at [816, 375] on div at bounding box center [792, 315] width 165 height 367
drag, startPoint x: 798, startPoint y: 388, endPoint x: 804, endPoint y: 241, distance: 147.4
click at [804, 241] on div at bounding box center [792, 315] width 165 height 367
drag, startPoint x: 823, startPoint y: 420, endPoint x: 822, endPoint y: 282, distance: 138.1
click at [822, 282] on div at bounding box center [792, 315] width 165 height 367
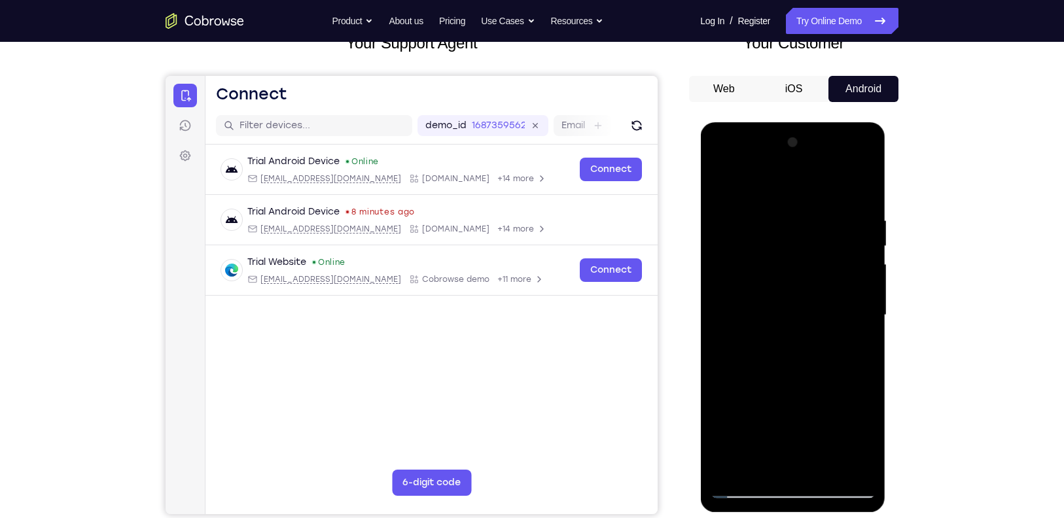
drag, startPoint x: 816, startPoint y: 325, endPoint x: 831, endPoint y: 154, distance: 171.5
click at [831, 154] on div at bounding box center [792, 315] width 165 height 367
drag, startPoint x: 791, startPoint y: 335, endPoint x: 792, endPoint y: 318, distance: 17.1
click at [792, 318] on div at bounding box center [792, 315] width 165 height 367
drag, startPoint x: 789, startPoint y: 367, endPoint x: 800, endPoint y: 293, distance: 74.2
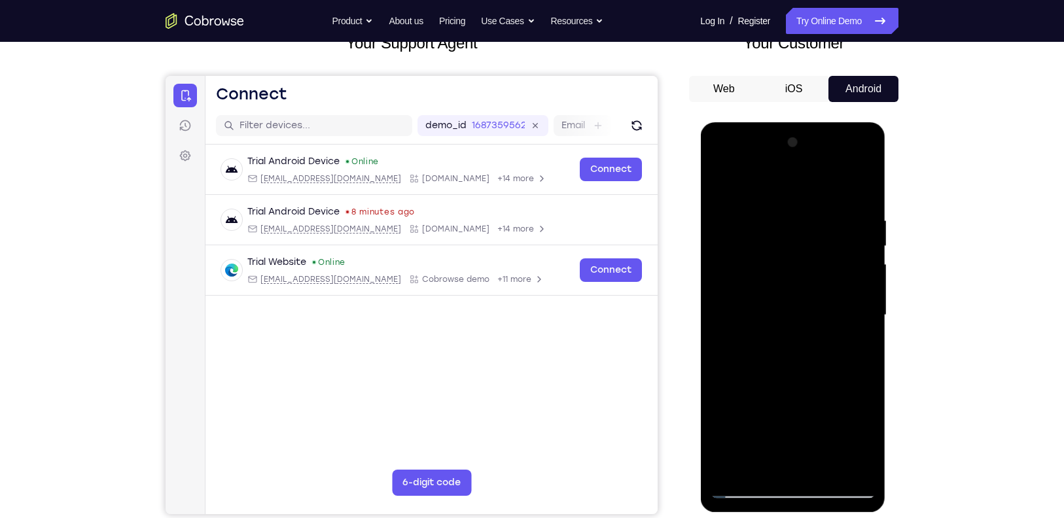
click at [800, 293] on div at bounding box center [792, 315] width 165 height 367
drag, startPoint x: 797, startPoint y: 382, endPoint x: 803, endPoint y: 346, distance: 37.2
click at [803, 346] on div at bounding box center [792, 315] width 165 height 367
click at [871, 336] on div at bounding box center [792, 315] width 165 height 367
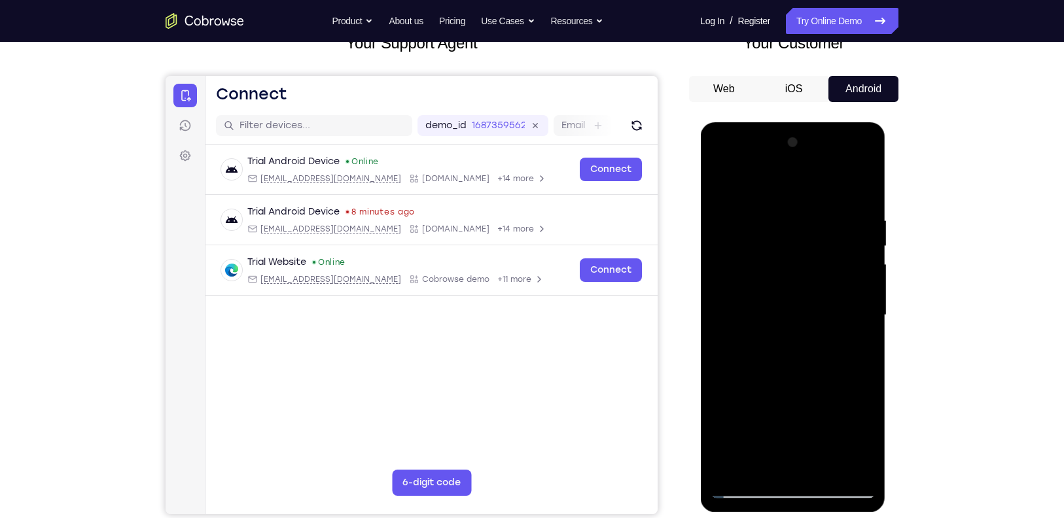
drag, startPoint x: 812, startPoint y: 357, endPoint x: 814, endPoint y: 264, distance: 93.0
click at [814, 264] on div at bounding box center [792, 315] width 165 height 367
drag, startPoint x: 797, startPoint y: 386, endPoint x: 797, endPoint y: 237, distance: 148.6
click at [797, 237] on div at bounding box center [792, 315] width 165 height 367
drag, startPoint x: 787, startPoint y: 357, endPoint x: 794, endPoint y: 319, distance: 38.5
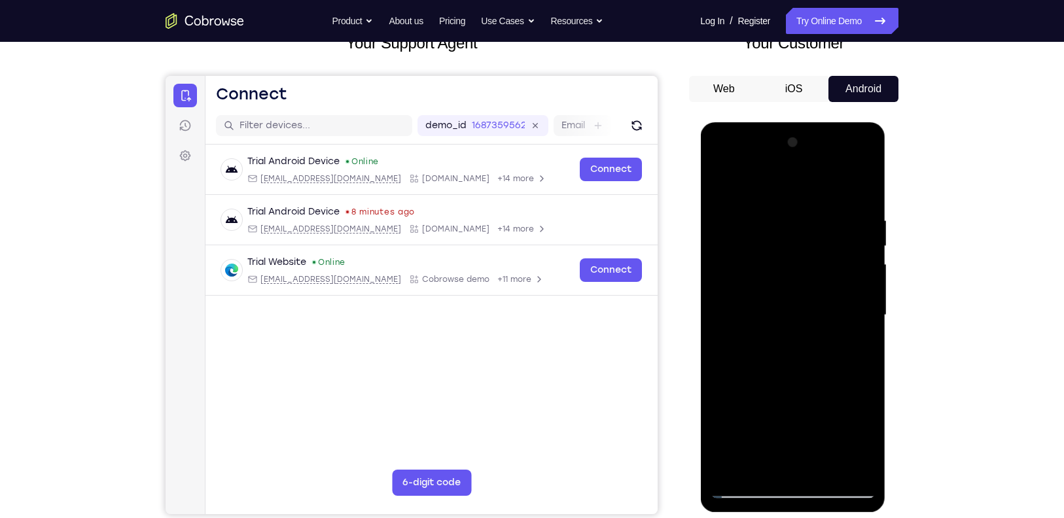
click at [794, 319] on div at bounding box center [792, 315] width 165 height 367
click at [865, 318] on div at bounding box center [792, 315] width 165 height 367
click at [868, 321] on div at bounding box center [792, 315] width 165 height 367
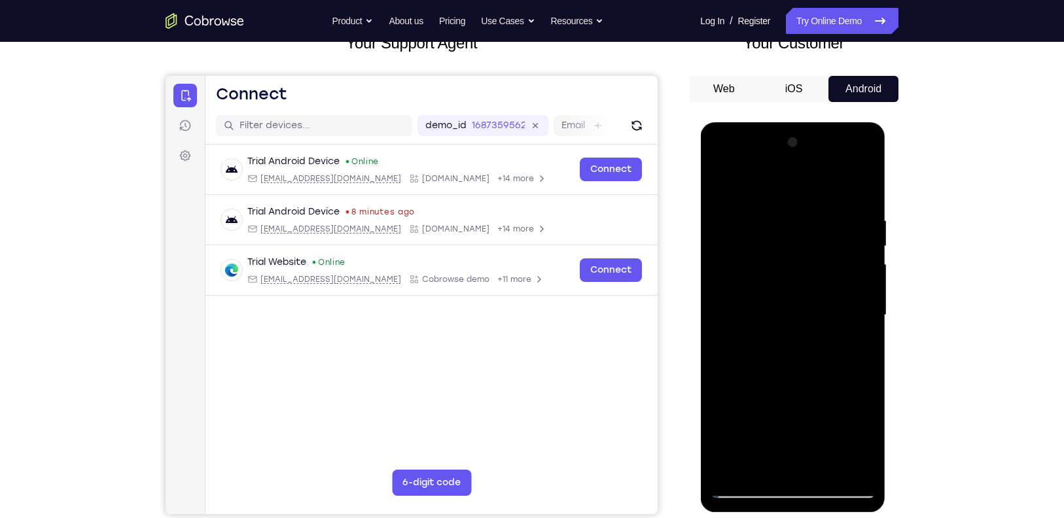
click at [868, 321] on div at bounding box center [792, 315] width 165 height 367
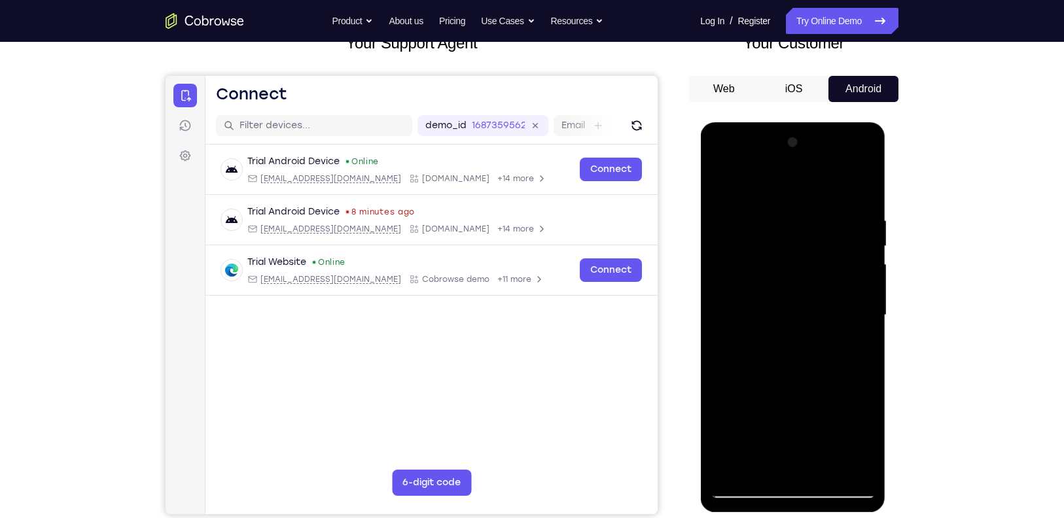
click at [868, 321] on div at bounding box center [792, 315] width 165 height 367
drag, startPoint x: 808, startPoint y: 382, endPoint x: 810, endPoint y: 278, distance: 104.8
click at [810, 278] on div at bounding box center [792, 315] width 165 height 367
drag, startPoint x: 810, startPoint y: 308, endPoint x: 816, endPoint y: 196, distance: 111.4
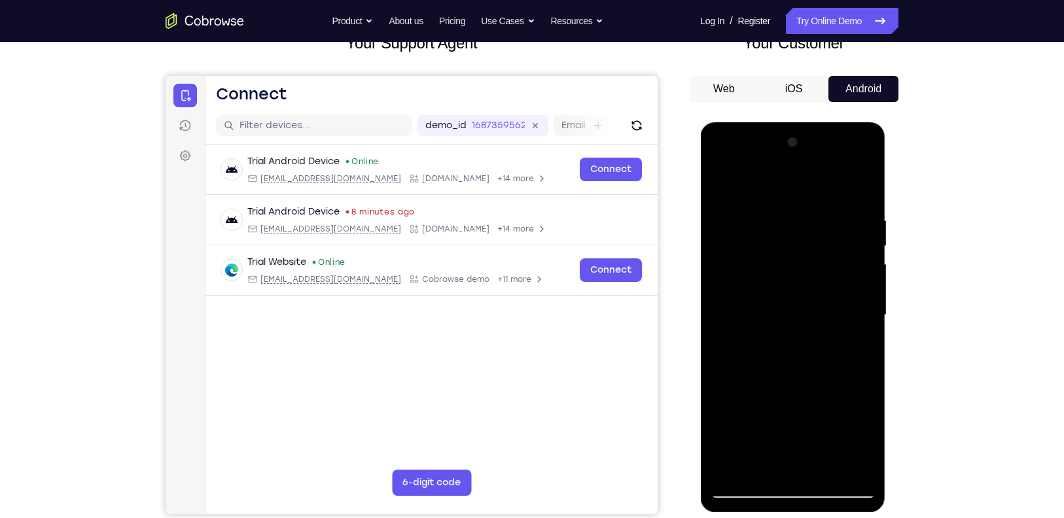
click at [816, 196] on div at bounding box center [792, 315] width 165 height 367
drag, startPoint x: 814, startPoint y: 334, endPoint x: 818, endPoint y: 197, distance: 137.5
click at [818, 197] on div at bounding box center [792, 315] width 165 height 367
drag, startPoint x: 806, startPoint y: 347, endPoint x: 813, endPoint y: 199, distance: 148.1
click at [813, 199] on div at bounding box center [792, 315] width 165 height 367
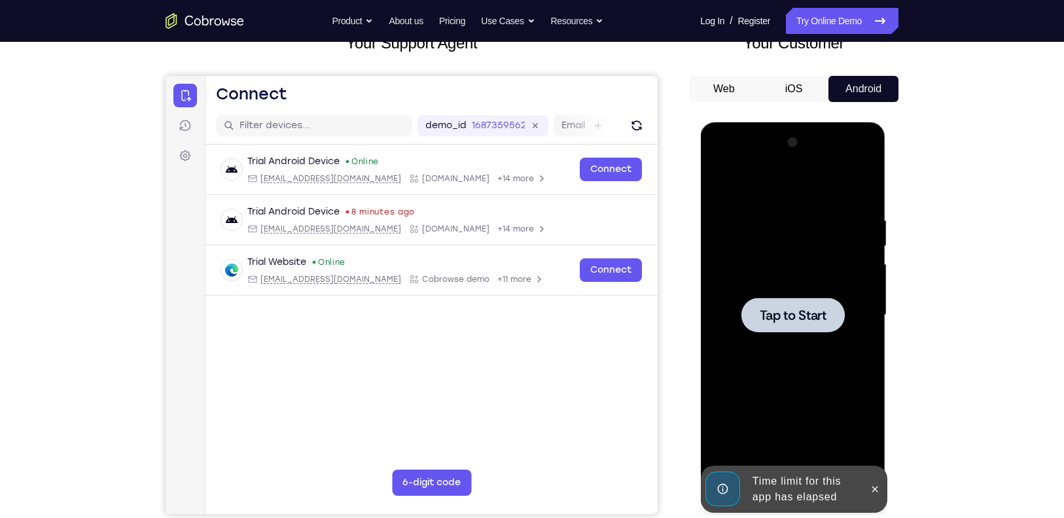
drag, startPoint x: 807, startPoint y: 330, endPoint x: 808, endPoint y: 224, distance: 106.1
click at [808, 122] on div "Tap to Start" at bounding box center [792, 122] width 185 height 0
click at [808, 224] on div at bounding box center [792, 315] width 165 height 367
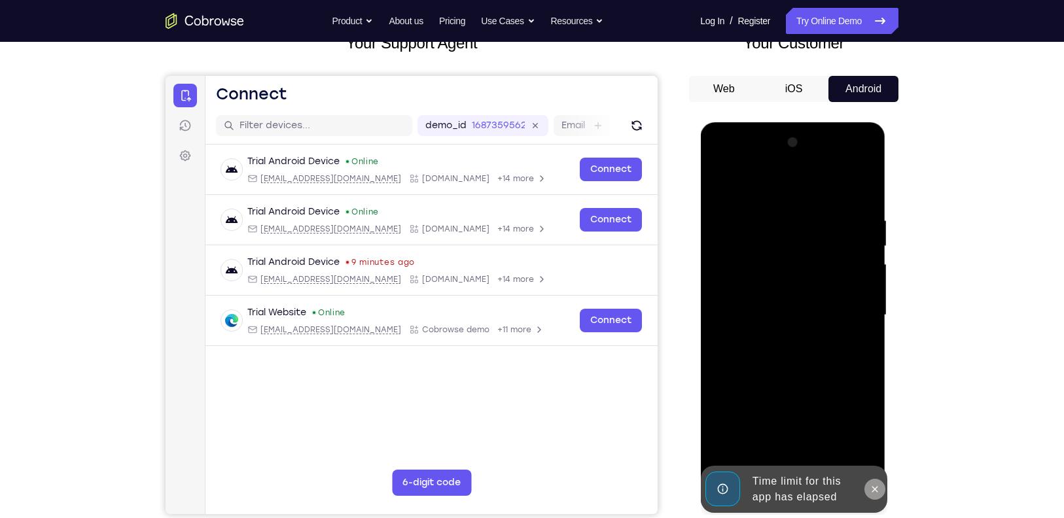
click at [876, 488] on icon at bounding box center [875, 489] width 6 height 6
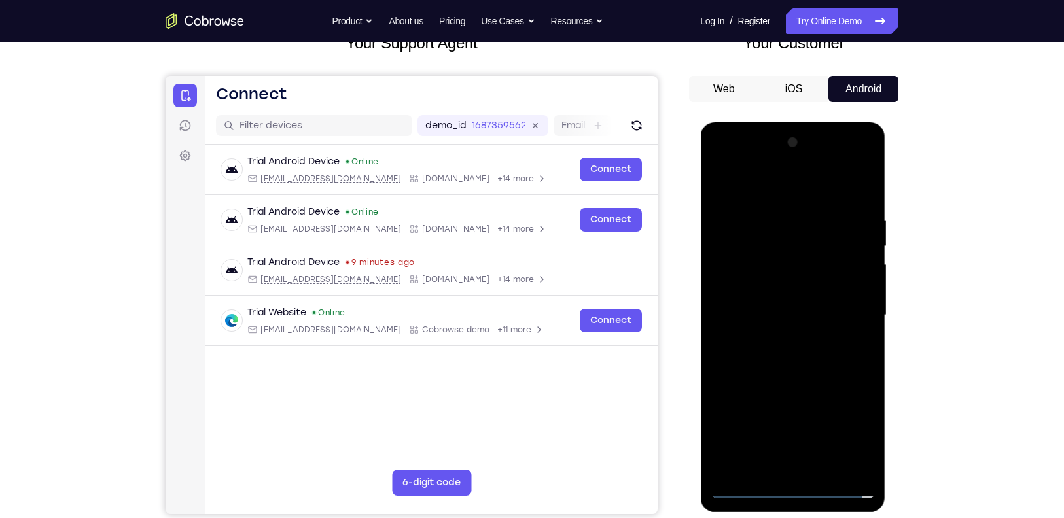
click at [748, 488] on div at bounding box center [792, 315] width 165 height 367
click at [747, 484] on div at bounding box center [792, 315] width 165 height 367
click at [745, 484] on div at bounding box center [792, 315] width 165 height 367
click at [745, 488] on div at bounding box center [792, 315] width 165 height 367
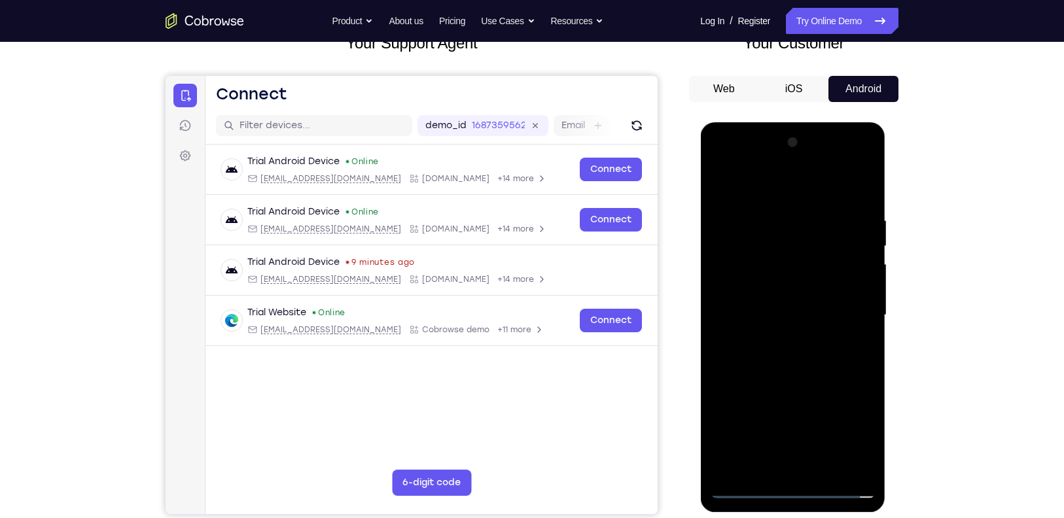
click at [745, 488] on div at bounding box center [792, 315] width 165 height 367
click at [854, 431] on div at bounding box center [792, 315] width 165 height 367
click at [777, 192] on div at bounding box center [792, 315] width 165 height 367
click at [851, 321] on div at bounding box center [792, 315] width 165 height 367
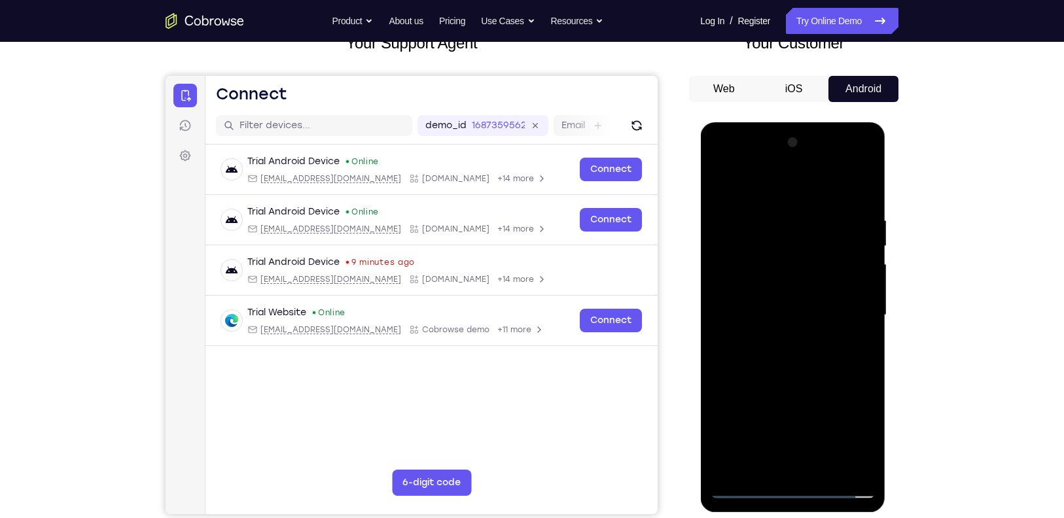
click at [782, 342] on div at bounding box center [792, 315] width 165 height 367
click at [787, 298] on div at bounding box center [792, 315] width 165 height 367
click at [803, 285] on div at bounding box center [792, 315] width 165 height 367
click at [813, 310] on div at bounding box center [792, 315] width 165 height 367
click at [787, 357] on div at bounding box center [792, 315] width 165 height 367
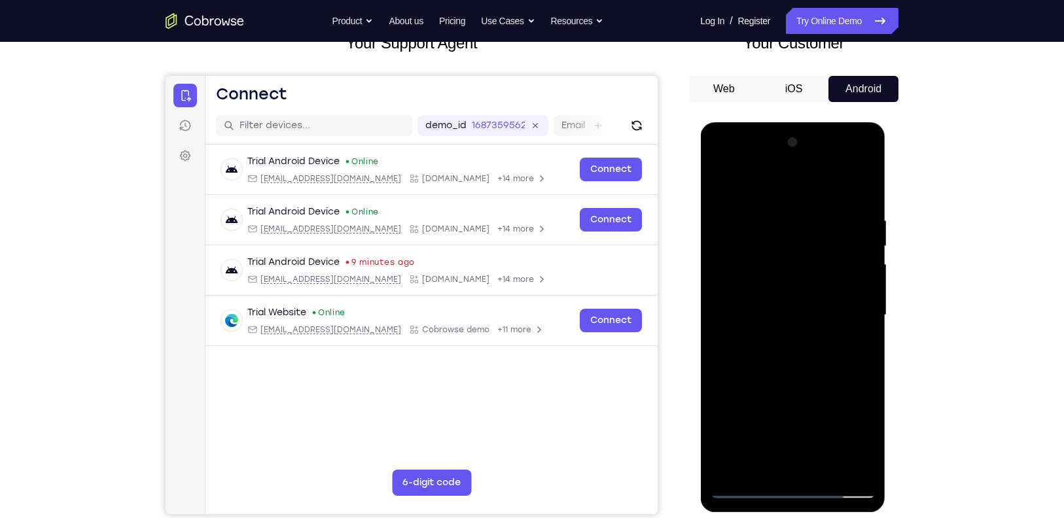
click at [793, 351] on div at bounding box center [792, 315] width 165 height 367
click at [765, 223] on div at bounding box center [792, 315] width 165 height 367
click at [786, 371] on div at bounding box center [792, 315] width 165 height 367
click at [779, 220] on div at bounding box center [792, 315] width 165 height 367
click at [859, 189] on div at bounding box center [792, 315] width 165 height 367
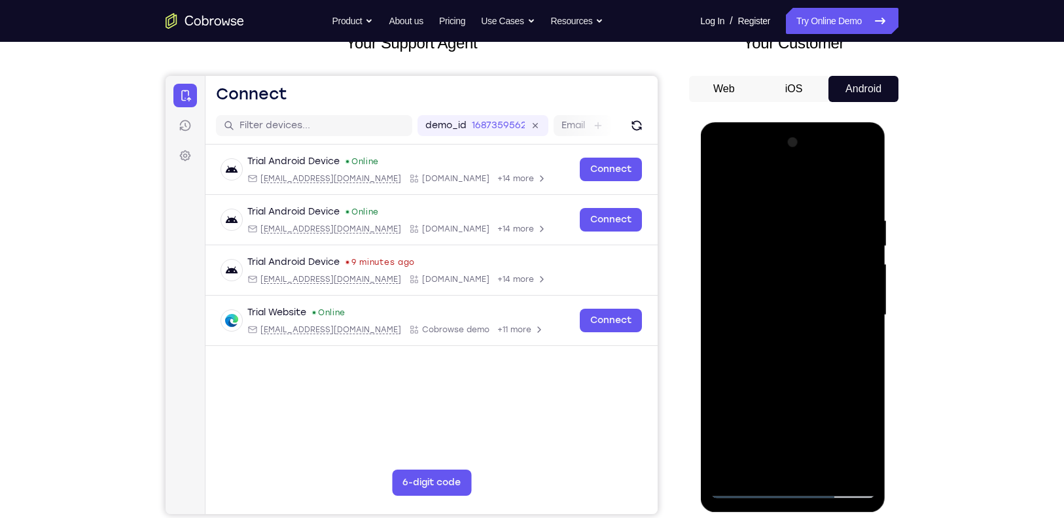
drag, startPoint x: 798, startPoint y: 392, endPoint x: 820, endPoint y: 251, distance: 142.4
click at [820, 251] on div at bounding box center [792, 315] width 165 height 367
drag, startPoint x: 817, startPoint y: 369, endPoint x: 818, endPoint y: 289, distance: 79.9
click at [818, 289] on div at bounding box center [792, 315] width 165 height 367
drag, startPoint x: 817, startPoint y: 352, endPoint x: 818, endPoint y: 283, distance: 68.7
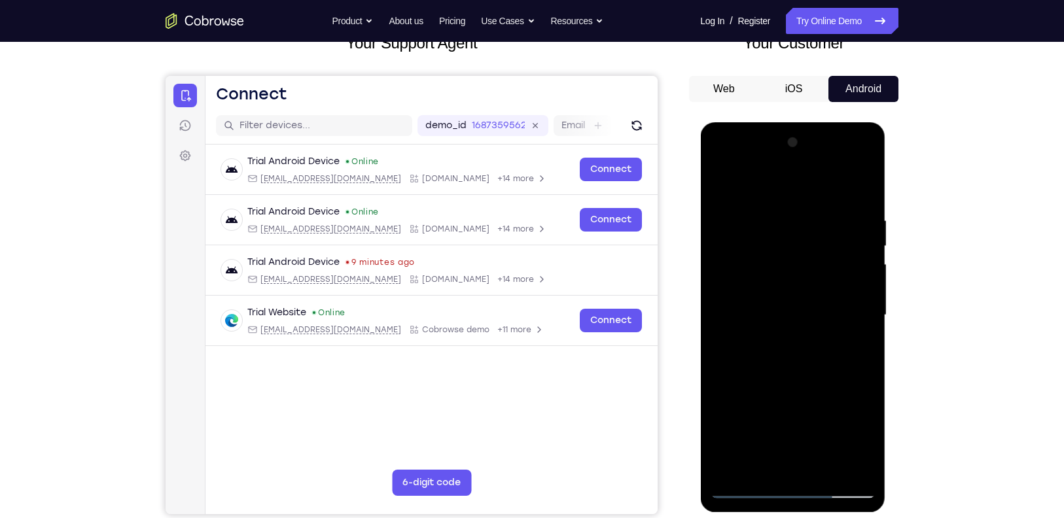
click at [818, 283] on div at bounding box center [792, 315] width 165 height 367
drag, startPoint x: 810, startPoint y: 398, endPoint x: 818, endPoint y: 188, distance: 210.3
click at [818, 188] on div at bounding box center [792, 315] width 165 height 367
drag, startPoint x: 801, startPoint y: 359, endPoint x: 802, endPoint y: 247, distance: 111.9
click at [802, 247] on div at bounding box center [792, 315] width 165 height 367
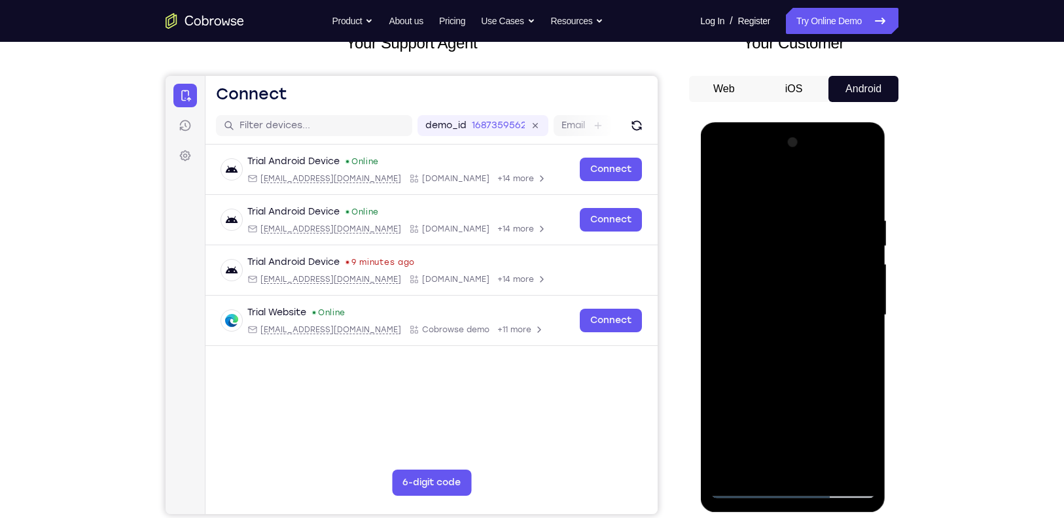
drag, startPoint x: 794, startPoint y: 369, endPoint x: 803, endPoint y: 289, distance: 81.0
click at [803, 289] on div at bounding box center [792, 315] width 165 height 367
drag, startPoint x: 814, startPoint y: 367, endPoint x: 823, endPoint y: 337, distance: 30.8
click at [823, 337] on div at bounding box center [792, 315] width 165 height 367
click at [868, 316] on div at bounding box center [792, 315] width 165 height 367
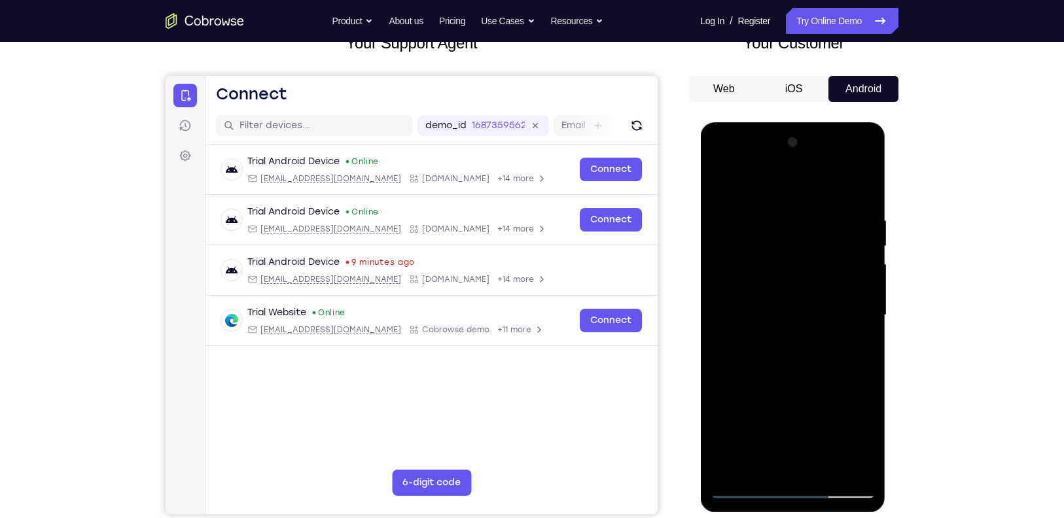
drag, startPoint x: 742, startPoint y: 401, endPoint x: 768, endPoint y: 184, distance: 218.2
click at [768, 184] on div at bounding box center [792, 315] width 165 height 367
drag, startPoint x: 768, startPoint y: 378, endPoint x: 768, endPoint y: 348, distance: 30.1
click at [768, 348] on div at bounding box center [792, 315] width 165 height 367
drag, startPoint x: 771, startPoint y: 388, endPoint x: 771, endPoint y: 352, distance: 35.3
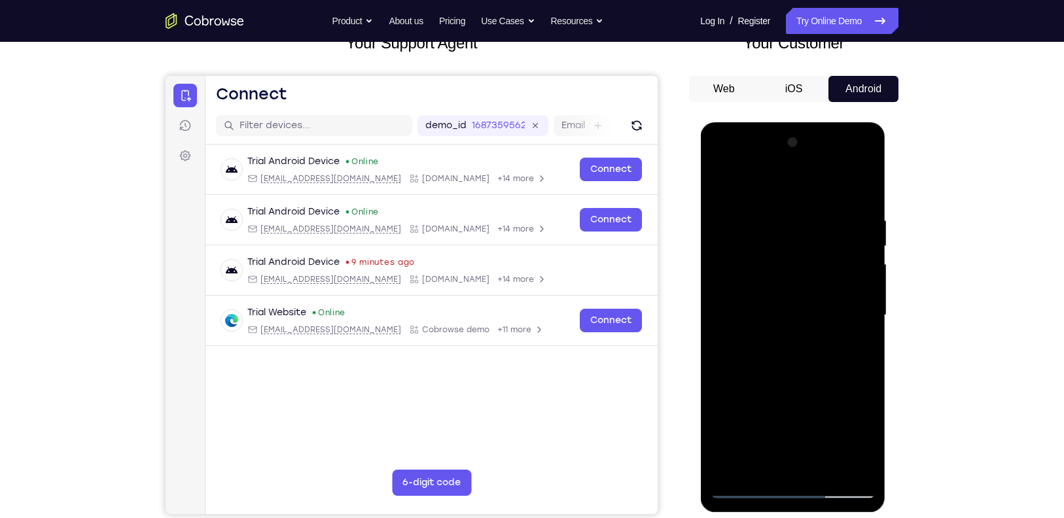
click at [771, 352] on div at bounding box center [792, 315] width 165 height 367
drag, startPoint x: 771, startPoint y: 352, endPoint x: 771, endPoint y: 317, distance: 34.7
click at [771, 317] on div at bounding box center [792, 315] width 165 height 367
click at [727, 424] on div at bounding box center [792, 315] width 165 height 367
drag, startPoint x: 830, startPoint y: 382, endPoint x: 830, endPoint y: 283, distance: 99.5
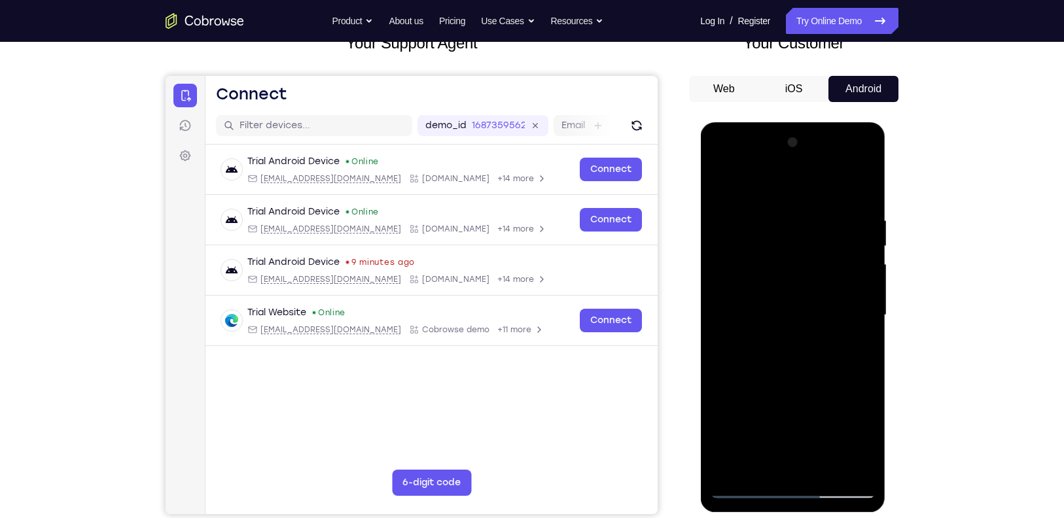
click at [830, 283] on div at bounding box center [792, 315] width 165 height 367
drag, startPoint x: 829, startPoint y: 366, endPoint x: 824, endPoint y: 236, distance: 130.3
click at [824, 236] on div at bounding box center [792, 315] width 165 height 367
drag, startPoint x: 811, startPoint y: 356, endPoint x: 818, endPoint y: 216, distance: 140.3
click at [818, 216] on div at bounding box center [792, 315] width 165 height 367
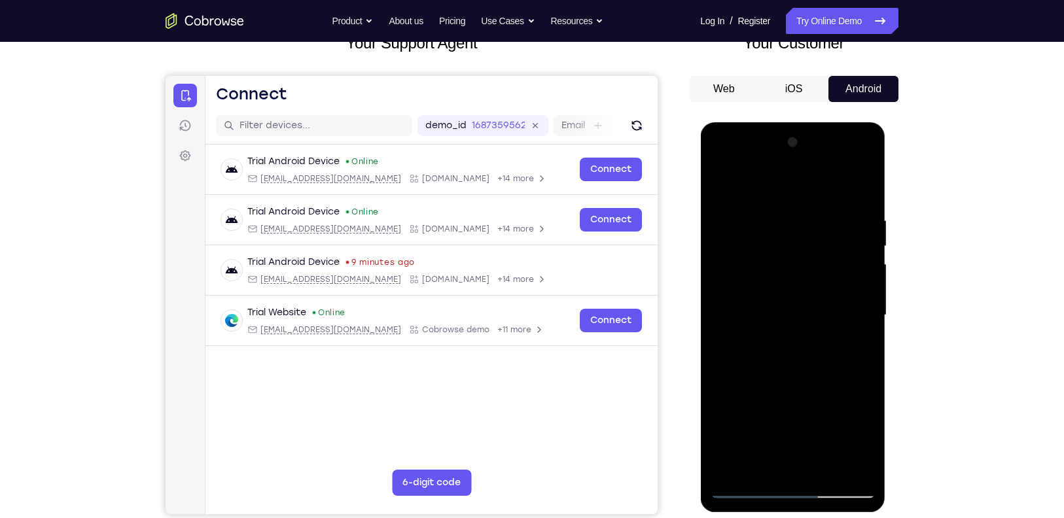
drag, startPoint x: 821, startPoint y: 319, endPoint x: 825, endPoint y: 219, distance: 99.6
click at [825, 219] on div at bounding box center [792, 315] width 165 height 367
drag, startPoint x: 792, startPoint y: 365, endPoint x: 799, endPoint y: 287, distance: 78.2
click at [799, 287] on div at bounding box center [792, 315] width 165 height 367
drag, startPoint x: 797, startPoint y: 363, endPoint x: 812, endPoint y: 190, distance: 172.8
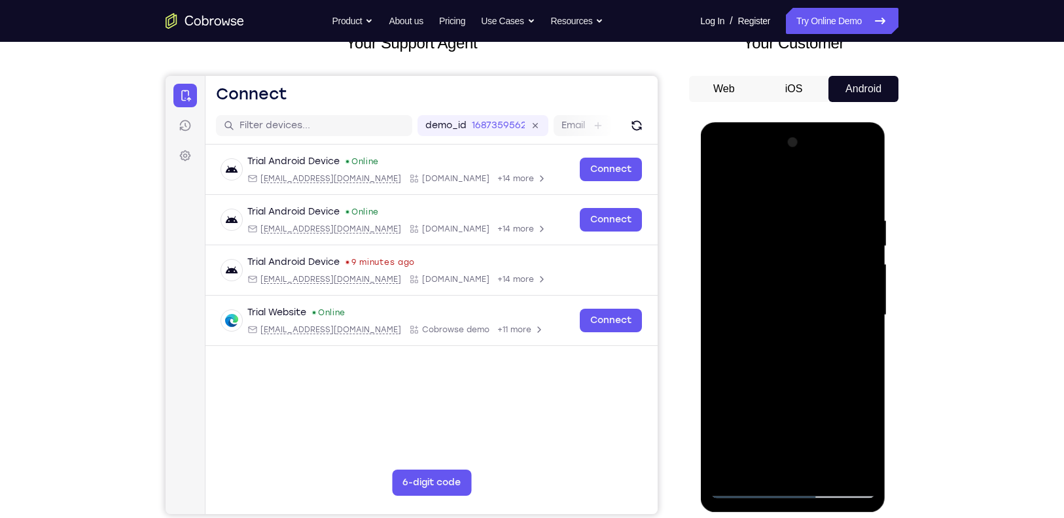
click at [812, 190] on div at bounding box center [792, 315] width 165 height 367
drag, startPoint x: 806, startPoint y: 340, endPoint x: 816, endPoint y: 203, distance: 137.9
click at [816, 203] on div at bounding box center [792, 315] width 165 height 367
drag, startPoint x: 793, startPoint y: 373, endPoint x: 804, endPoint y: 225, distance: 148.3
click at [804, 225] on div at bounding box center [792, 315] width 165 height 367
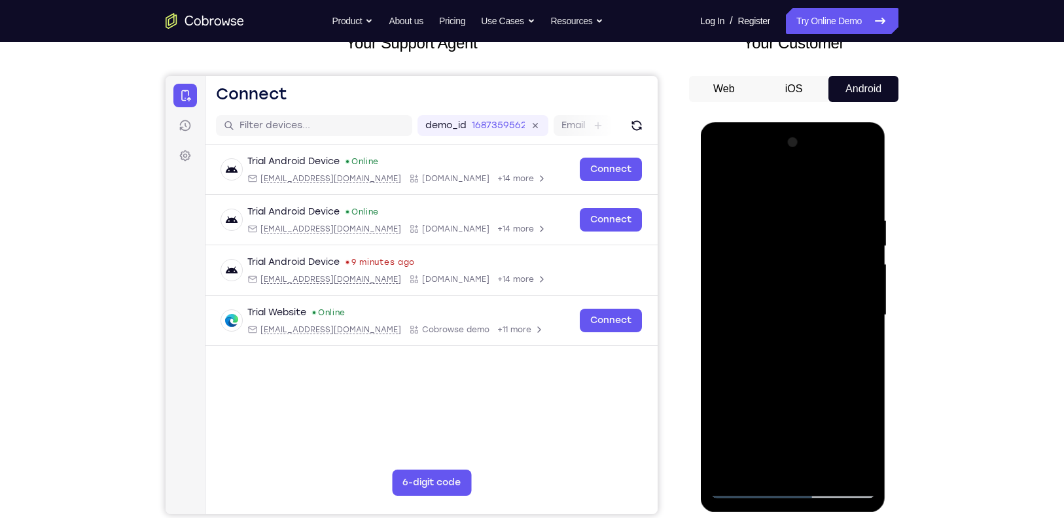
drag, startPoint x: 800, startPoint y: 341, endPoint x: 813, endPoint y: 161, distance: 180.5
click at [813, 161] on div at bounding box center [792, 315] width 165 height 367
drag, startPoint x: 799, startPoint y: 287, endPoint x: 804, endPoint y: 211, distance: 76.1
click at [804, 211] on div at bounding box center [792, 315] width 165 height 367
drag, startPoint x: 779, startPoint y: 373, endPoint x: 787, endPoint y: 253, distance: 120.7
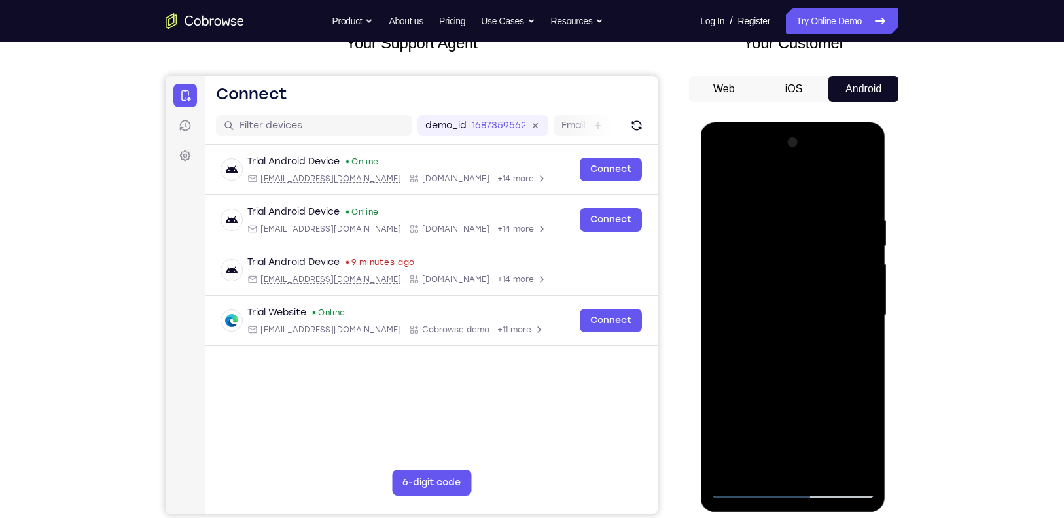
click at [787, 253] on div at bounding box center [792, 315] width 165 height 367
drag, startPoint x: 779, startPoint y: 373, endPoint x: 797, endPoint y: 249, distance: 125.7
click at [797, 249] on div at bounding box center [792, 315] width 165 height 367
drag, startPoint x: 797, startPoint y: 342, endPoint x: 804, endPoint y: 221, distance: 122.0
click at [804, 221] on div at bounding box center [792, 315] width 165 height 367
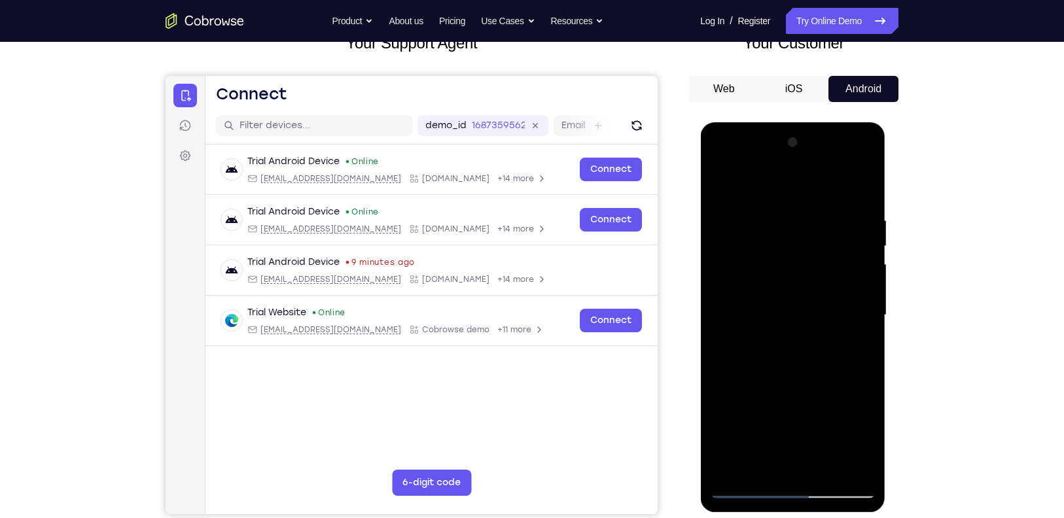
drag, startPoint x: 791, startPoint y: 347, endPoint x: 800, endPoint y: 304, distance: 44.0
click at [800, 304] on div at bounding box center [792, 315] width 165 height 367
click at [864, 314] on div at bounding box center [792, 315] width 165 height 367
drag, startPoint x: 802, startPoint y: 362, endPoint x: 802, endPoint y: 180, distance: 182.0
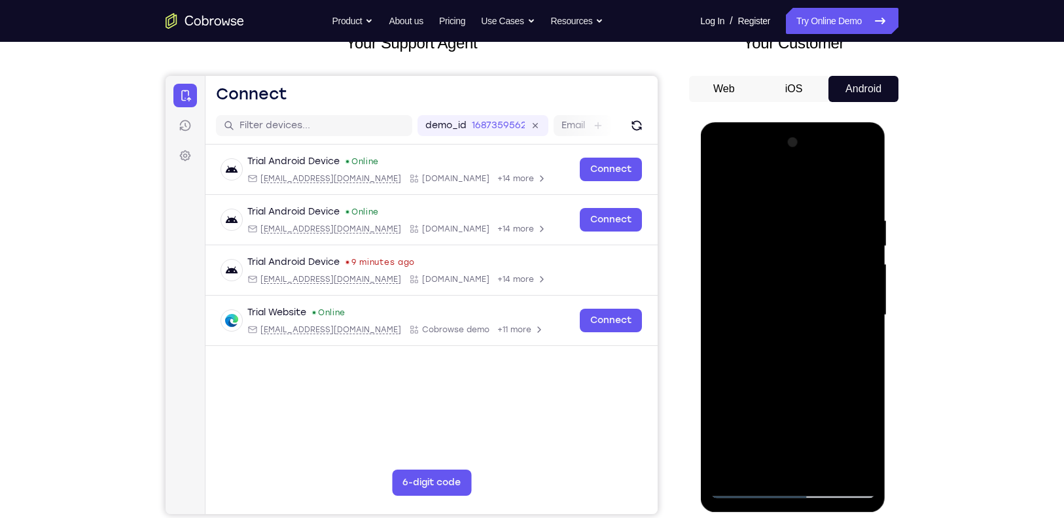
click at [802, 180] on div at bounding box center [792, 315] width 165 height 367
drag, startPoint x: 789, startPoint y: 350, endPoint x: 787, endPoint y: 209, distance: 140.8
click at [787, 209] on div at bounding box center [792, 315] width 165 height 367
drag, startPoint x: 776, startPoint y: 340, endPoint x: 778, endPoint y: 209, distance: 131.6
click at [778, 209] on div at bounding box center [792, 315] width 165 height 367
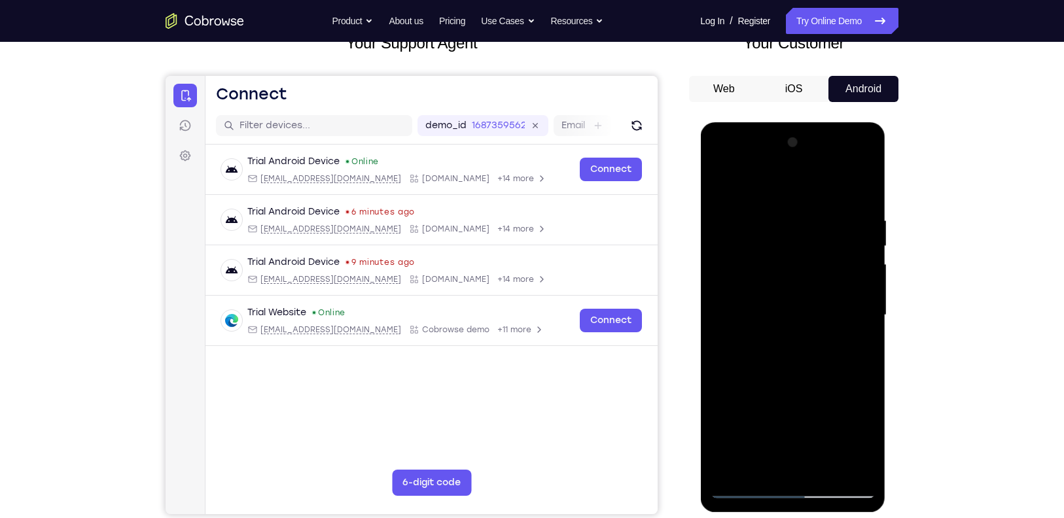
drag, startPoint x: 780, startPoint y: 349, endPoint x: 784, endPoint y: 316, distance: 33.0
click at [784, 316] on div at bounding box center [792, 315] width 165 height 367
click at [782, 435] on div at bounding box center [792, 315] width 165 height 367
drag, startPoint x: 801, startPoint y: 408, endPoint x: 831, endPoint y: 185, distance: 226.0
click at [831, 185] on div at bounding box center [792, 315] width 165 height 367
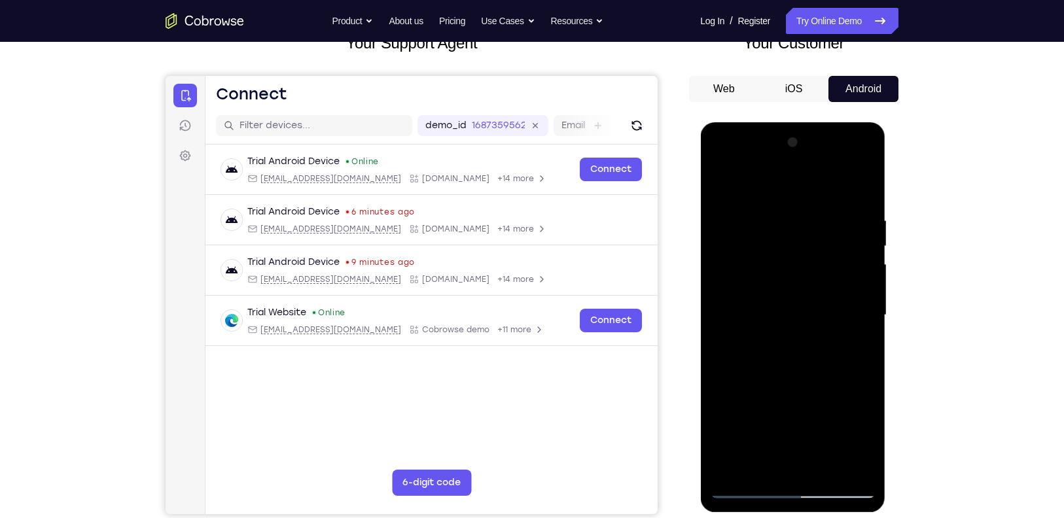
drag, startPoint x: 809, startPoint y: 353, endPoint x: 812, endPoint y: 244, distance: 109.3
click at [812, 244] on div at bounding box center [792, 315] width 165 height 367
drag, startPoint x: 789, startPoint y: 421, endPoint x: 799, endPoint y: 284, distance: 137.2
click at [799, 284] on div at bounding box center [792, 315] width 165 height 367
drag, startPoint x: 795, startPoint y: 379, endPoint x: 803, endPoint y: 312, distance: 67.9
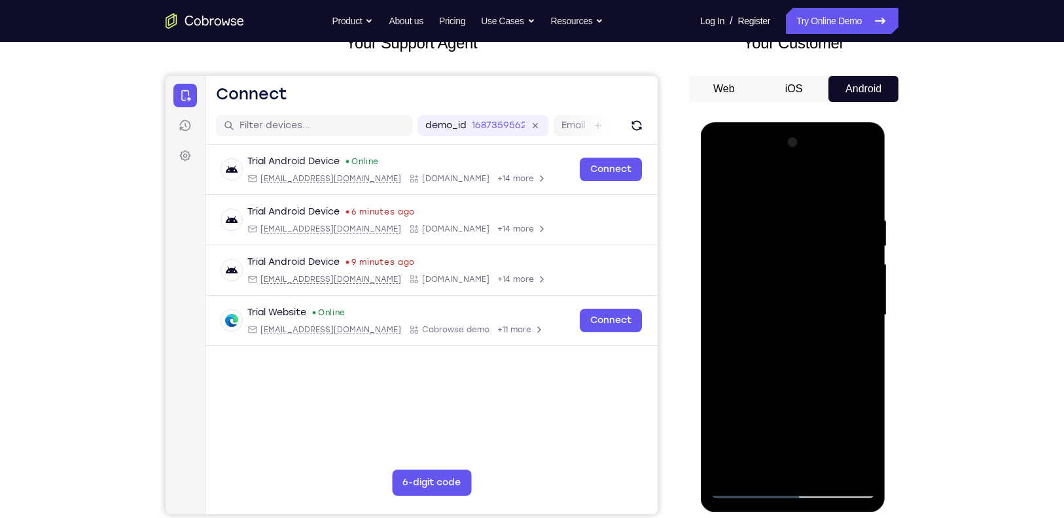
click at [803, 312] on div at bounding box center [792, 315] width 165 height 367
click at [863, 303] on div at bounding box center [792, 315] width 165 height 367
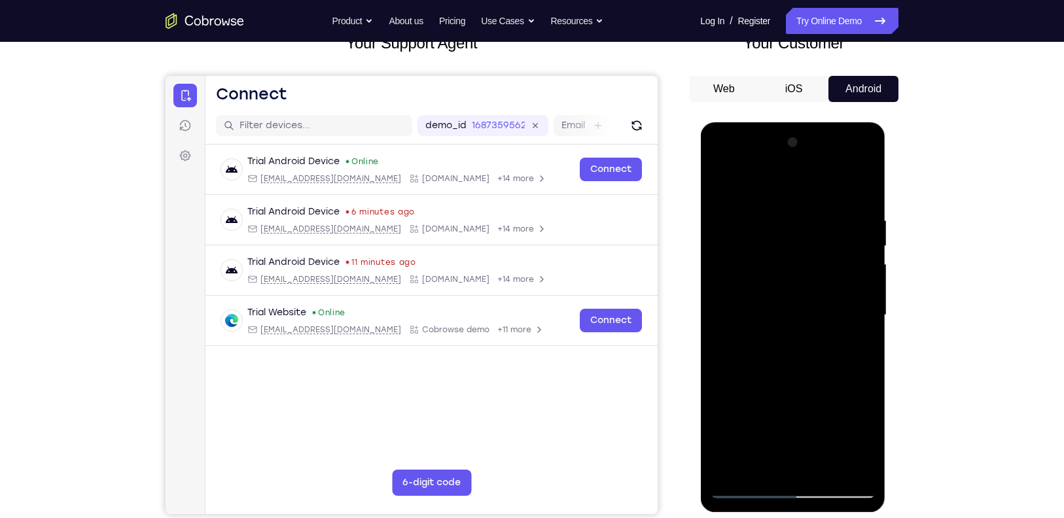
drag, startPoint x: 779, startPoint y: 367, endPoint x: 778, endPoint y: 217, distance: 149.9
click at [778, 217] on div at bounding box center [792, 315] width 165 height 367
drag, startPoint x: 798, startPoint y: 348, endPoint x: 798, endPoint y: 262, distance: 86.4
click at [798, 262] on div at bounding box center [792, 315] width 165 height 367
click at [861, 331] on div at bounding box center [792, 315] width 165 height 367
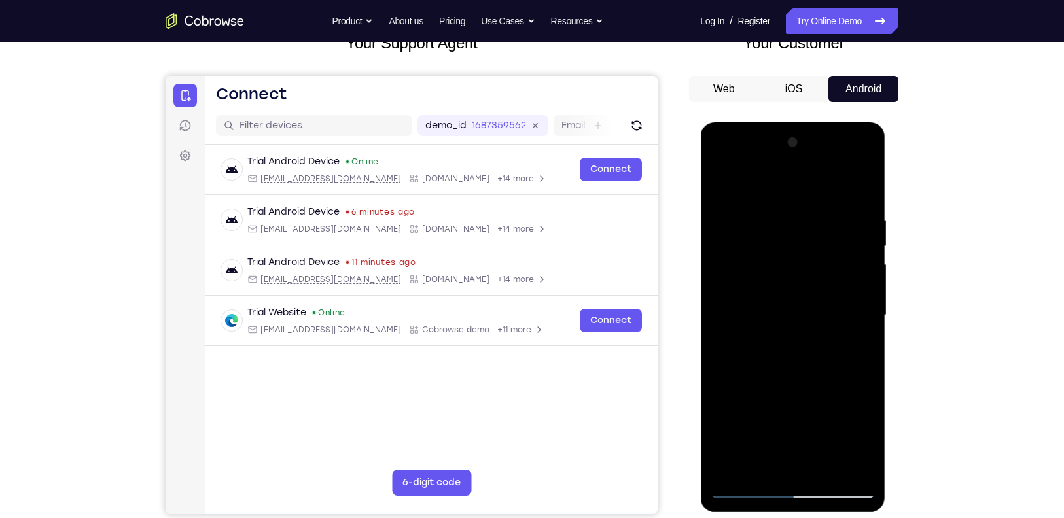
click at [861, 331] on div at bounding box center [792, 315] width 165 height 367
drag, startPoint x: 818, startPoint y: 395, endPoint x: 810, endPoint y: 319, distance: 75.7
click at [810, 319] on div at bounding box center [792, 315] width 165 height 367
click at [849, 407] on div at bounding box center [792, 315] width 165 height 367
click at [727, 469] on div at bounding box center [792, 315] width 165 height 367
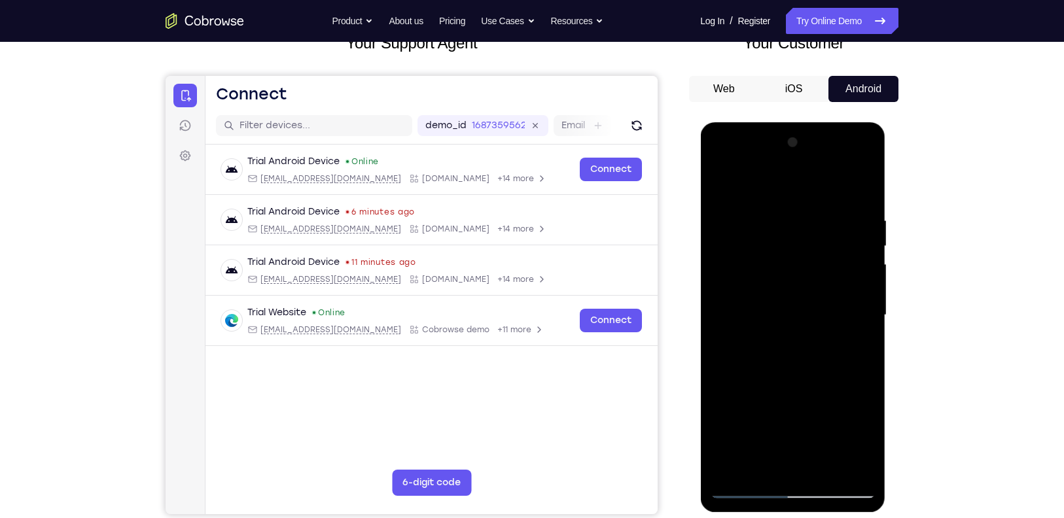
click at [727, 469] on div at bounding box center [792, 315] width 165 height 367
click at [850, 213] on div at bounding box center [792, 315] width 165 height 367
click at [863, 189] on div at bounding box center [792, 315] width 165 height 367
drag, startPoint x: 852, startPoint y: 211, endPoint x: 746, endPoint y: 219, distance: 105.7
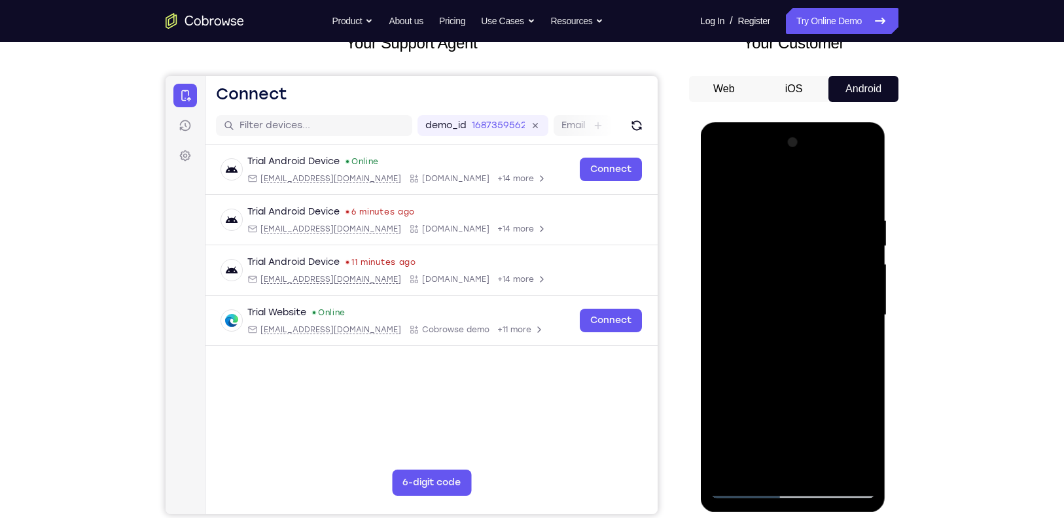
click at [746, 219] on div at bounding box center [792, 315] width 165 height 367
drag, startPoint x: 793, startPoint y: 217, endPoint x: 721, endPoint y: 223, distance: 73.0
click at [721, 223] on div at bounding box center [792, 315] width 165 height 367
drag, startPoint x: 864, startPoint y: 211, endPoint x: 740, endPoint y: 216, distance: 124.5
click at [740, 216] on div at bounding box center [792, 315] width 165 height 367
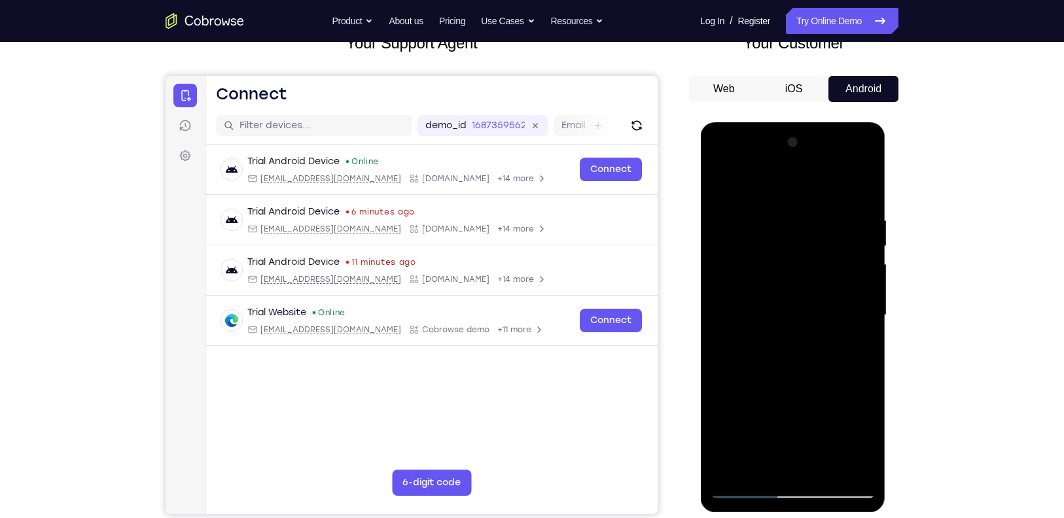
drag, startPoint x: 854, startPoint y: 207, endPoint x: 756, endPoint y: 205, distance: 97.6
click at [756, 205] on div at bounding box center [792, 315] width 165 height 367
drag, startPoint x: 836, startPoint y: 223, endPoint x: 771, endPoint y: 228, distance: 65.0
click at [771, 228] on div at bounding box center [792, 315] width 165 height 367
click at [845, 212] on div at bounding box center [792, 315] width 165 height 367
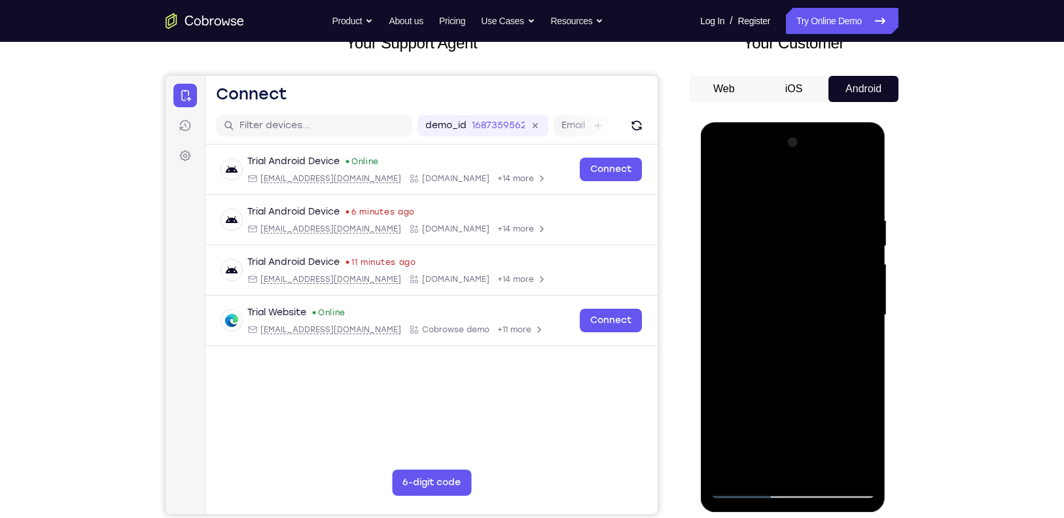
click at [860, 189] on div at bounding box center [792, 315] width 165 height 367
drag, startPoint x: 857, startPoint y: 202, endPoint x: 715, endPoint y: 216, distance: 142.1
click at [715, 216] on div at bounding box center [792, 315] width 165 height 367
drag, startPoint x: 810, startPoint y: 212, endPoint x: 649, endPoint y: 233, distance: 162.4
click at [700, 233] on html "Online web based iOS Simulators and Android Emulators. Run iPhone, iPad, Mobile…" at bounding box center [793, 318] width 187 height 393
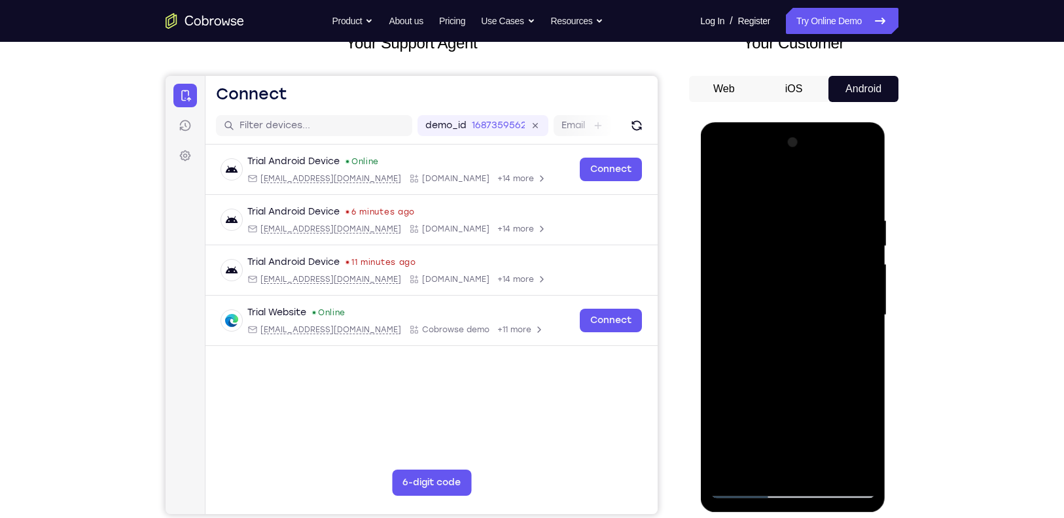
click at [818, 218] on div at bounding box center [792, 315] width 165 height 367
drag, startPoint x: 831, startPoint y: 218, endPoint x: 724, endPoint y: 233, distance: 107.8
click at [724, 233] on div at bounding box center [792, 315] width 165 height 367
click at [798, 208] on div at bounding box center [792, 315] width 165 height 367
click at [859, 187] on div at bounding box center [792, 315] width 165 height 367
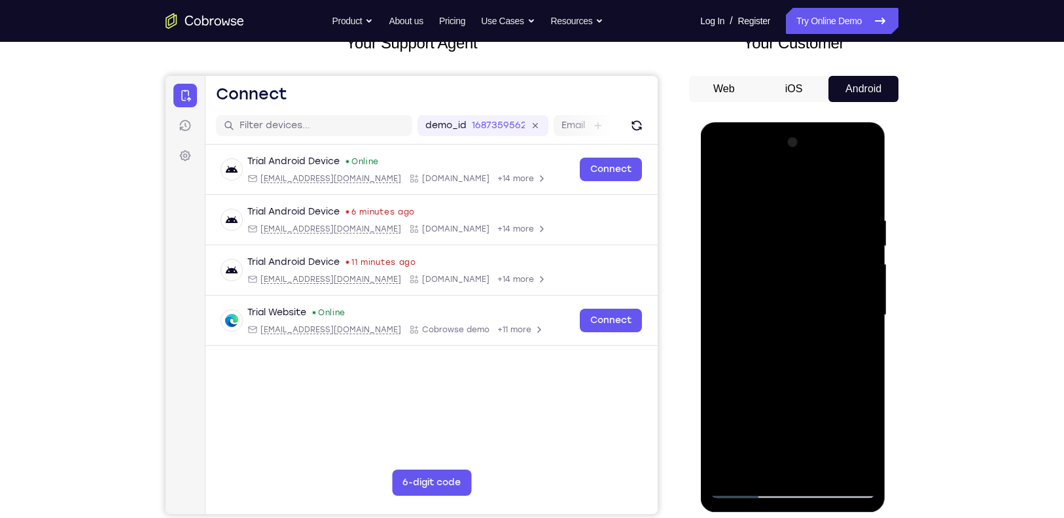
drag, startPoint x: 859, startPoint y: 216, endPoint x: 677, endPoint y: 231, distance: 182.6
click at [700, 231] on html "Online web based iOS Simulators and Android Emulators. Run iPhone, iPad, Mobile…" at bounding box center [793, 318] width 187 height 393
drag, startPoint x: 784, startPoint y: 215, endPoint x: 651, endPoint y: 236, distance: 133.9
click at [700, 236] on html "Online web based iOS Simulators and Android Emulators. Run iPhone, iPad, Mobile…" at bounding box center [793, 318] width 187 height 393
drag, startPoint x: 830, startPoint y: 225, endPoint x: 678, endPoint y: 240, distance: 152.5
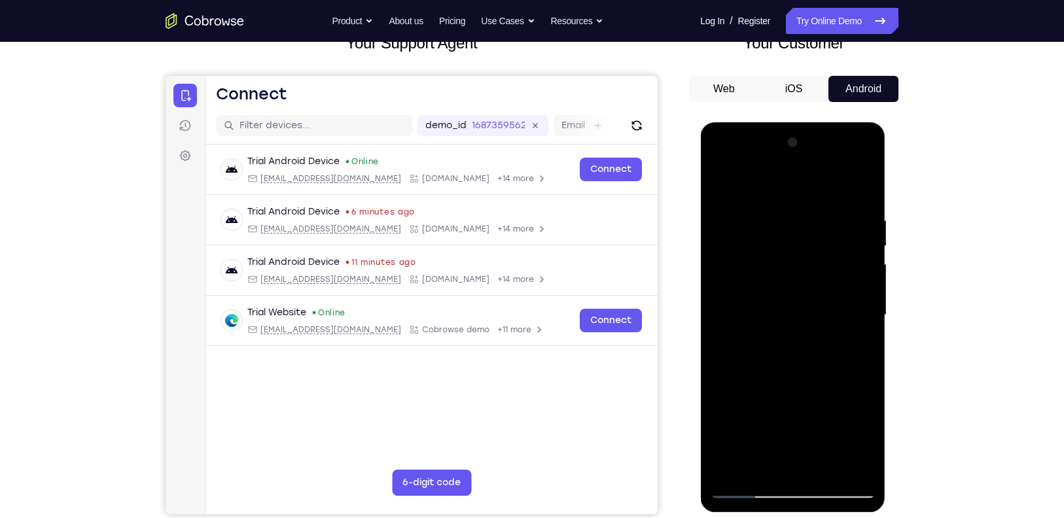
click at [700, 240] on html "Online web based iOS Simulators and Android Emulators. Run iPhone, iPad, Mobile…" at bounding box center [793, 318] width 187 height 393
click at [814, 218] on div at bounding box center [792, 315] width 165 height 367
click at [858, 192] on div at bounding box center [792, 315] width 165 height 367
drag, startPoint x: 858, startPoint y: 208, endPoint x: 722, endPoint y: 215, distance: 136.4
click at [722, 215] on div at bounding box center [792, 315] width 165 height 367
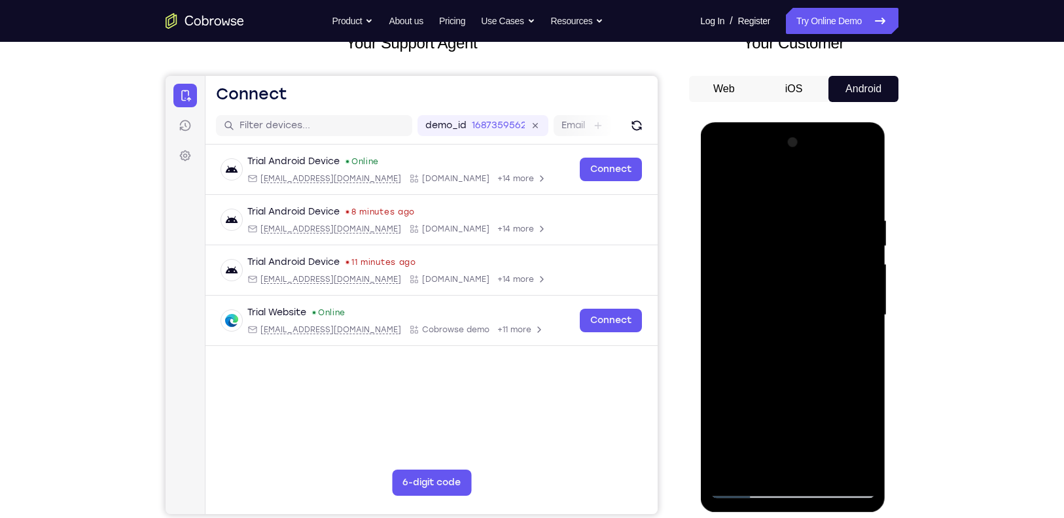
click at [757, 215] on div at bounding box center [792, 315] width 165 height 367
click at [860, 190] on div at bounding box center [792, 315] width 165 height 367
click at [729, 469] on div at bounding box center [792, 315] width 165 height 367
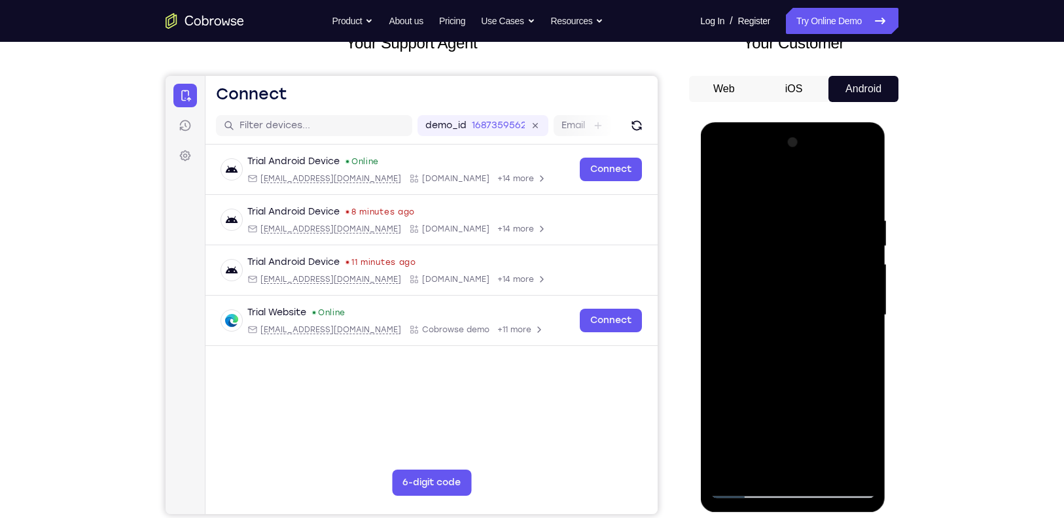
click at [729, 469] on div at bounding box center [792, 315] width 165 height 367
drag, startPoint x: 813, startPoint y: 317, endPoint x: 823, endPoint y: 174, distance: 143.7
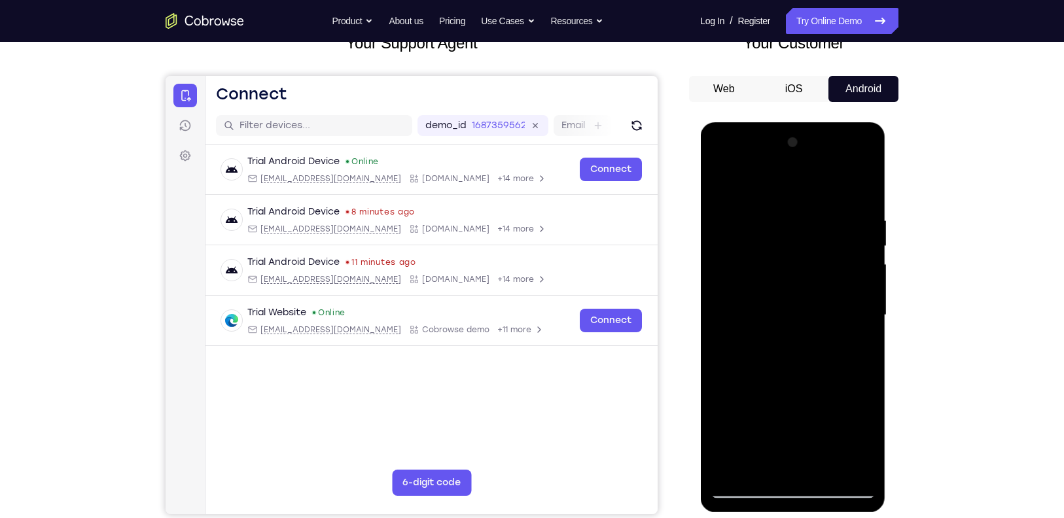
click at [823, 174] on div at bounding box center [792, 315] width 165 height 367
